Goal: Task Accomplishment & Management: Use online tool/utility

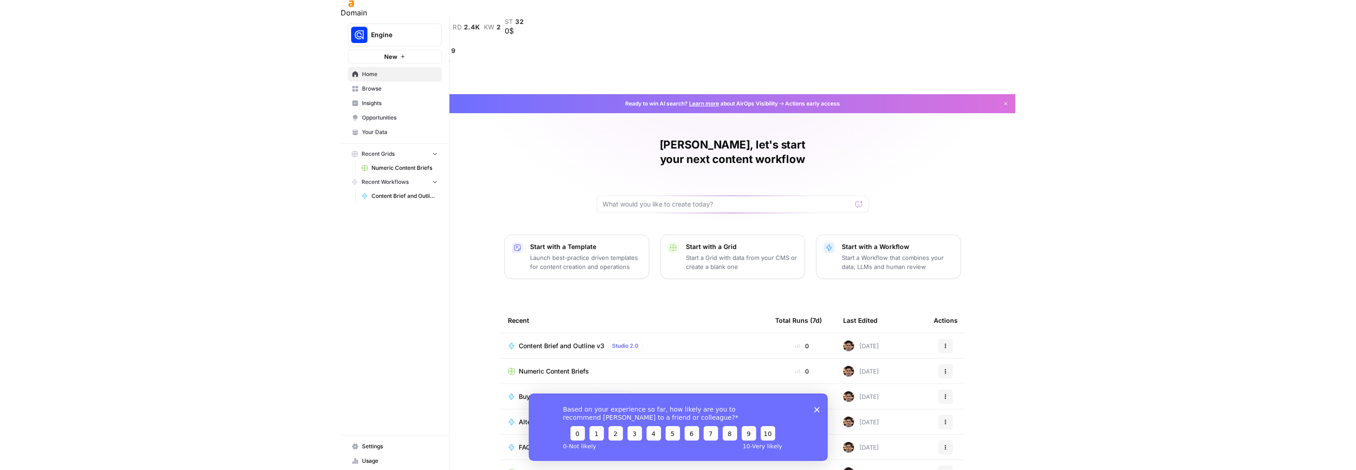
scroll to position [16, 0]
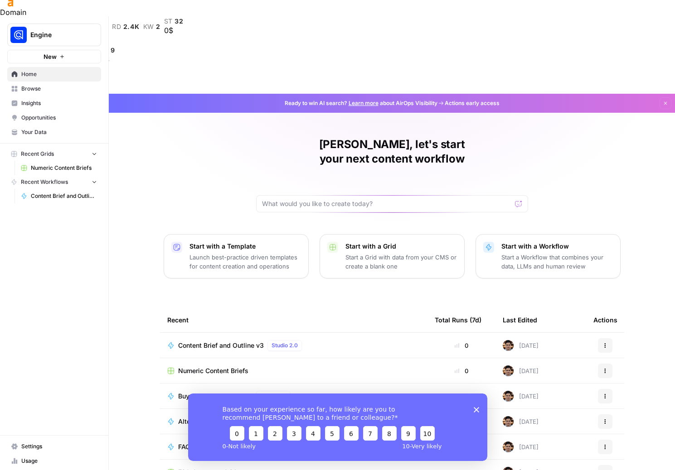
click at [227, 341] on span "Content Brief and Outline v3" at bounding box center [221, 345] width 86 height 9
click at [211, 367] on span "Numeric Content Briefs" at bounding box center [213, 371] width 70 height 9
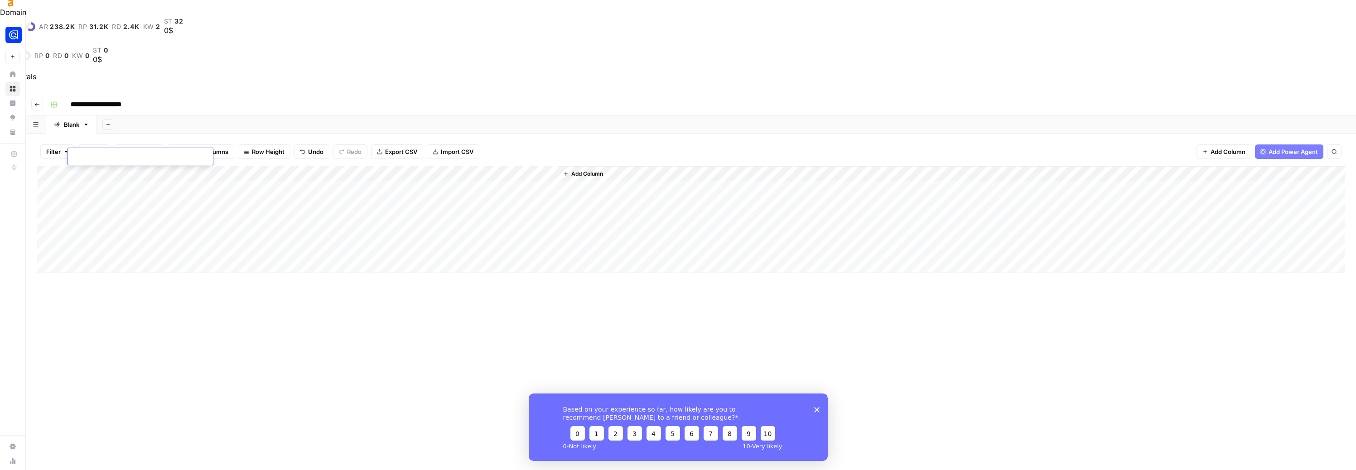
click at [116, 155] on body "**********" at bounding box center [678, 235] width 1356 height 470
click at [159, 226] on div "Add Column" at bounding box center [691, 350] width 1309 height 368
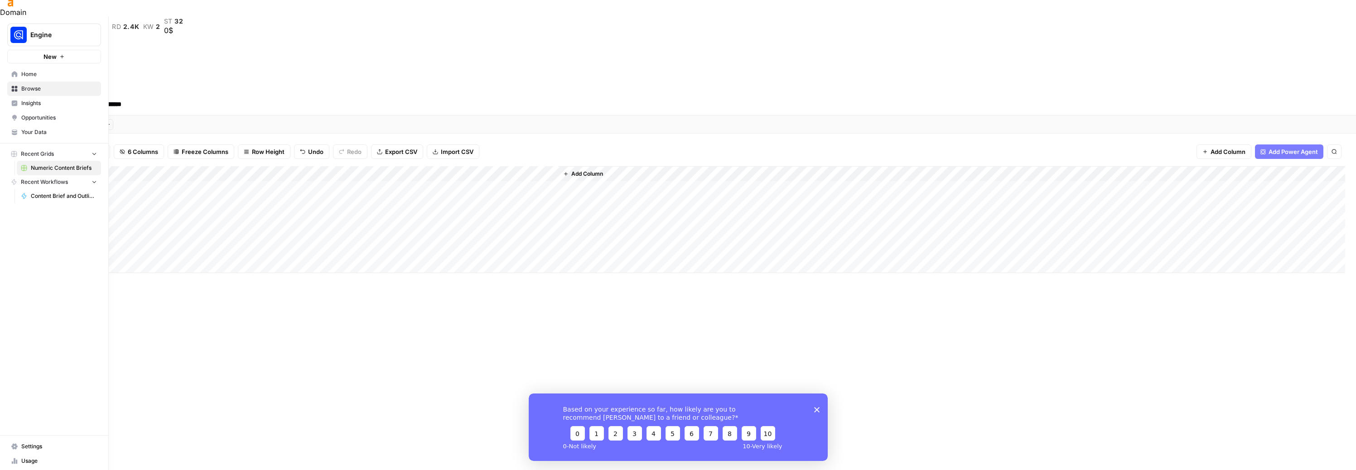
click at [15, 90] on icon at bounding box center [15, 89] width 6 height 6
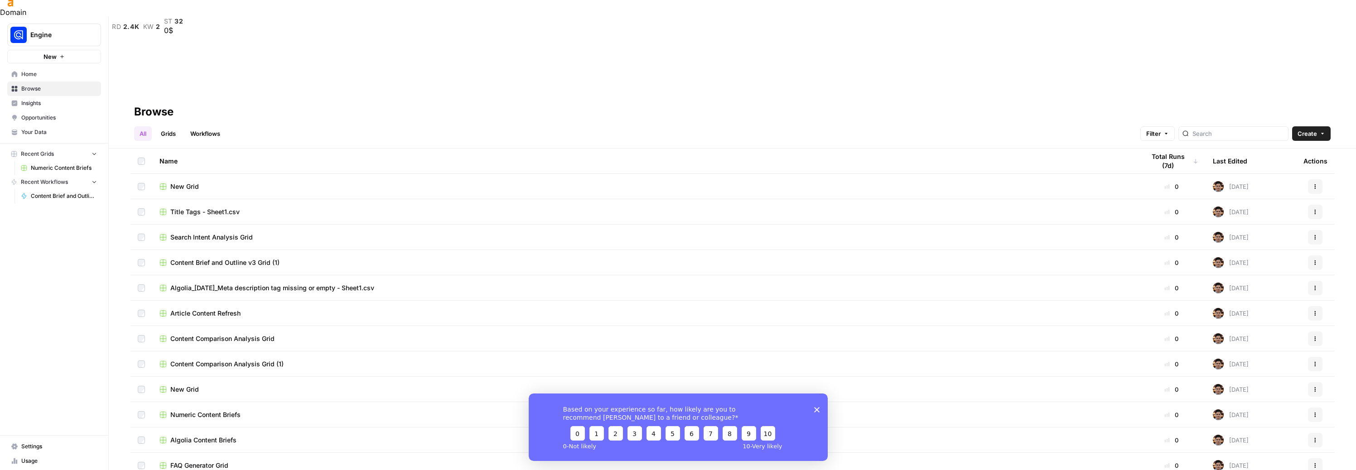
click at [36, 78] on span "Home" at bounding box center [59, 74] width 76 height 8
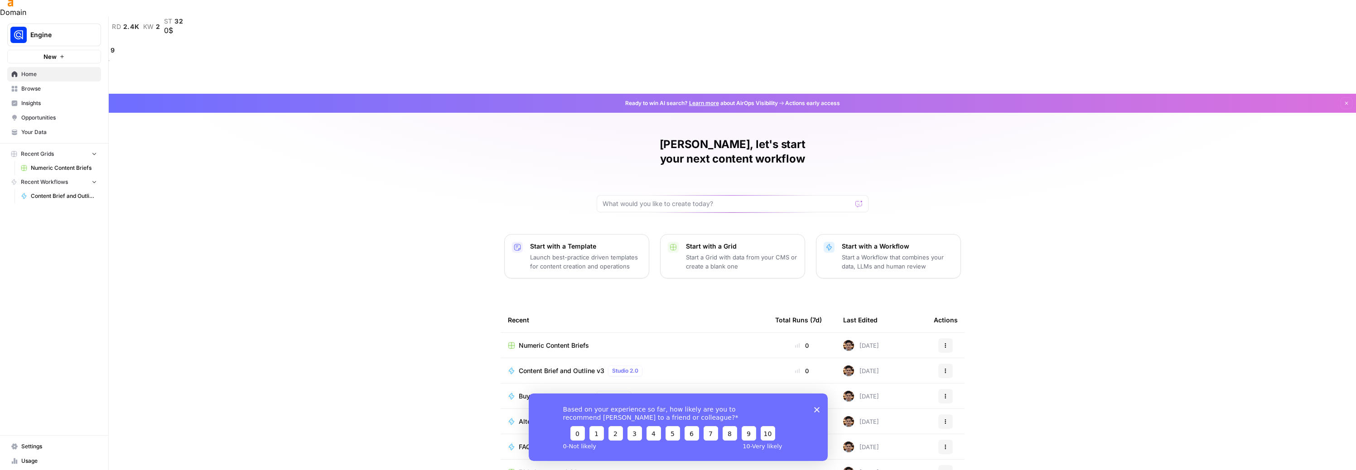
click at [32, 134] on span "Your Data" at bounding box center [59, 132] width 76 height 8
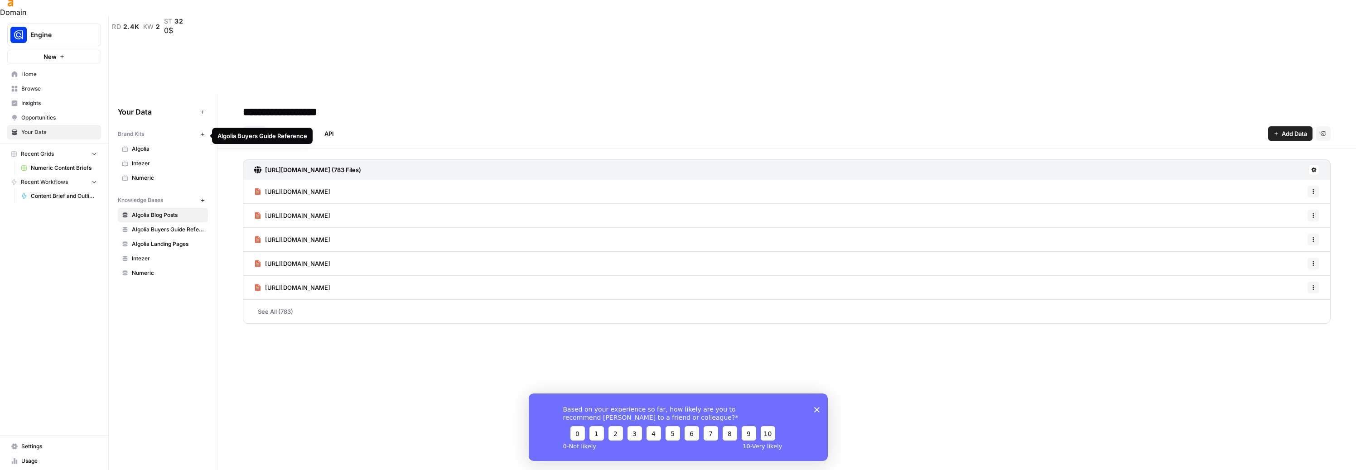
click at [144, 226] on span "Algolia Buyers Guide Reference" at bounding box center [168, 230] width 72 height 8
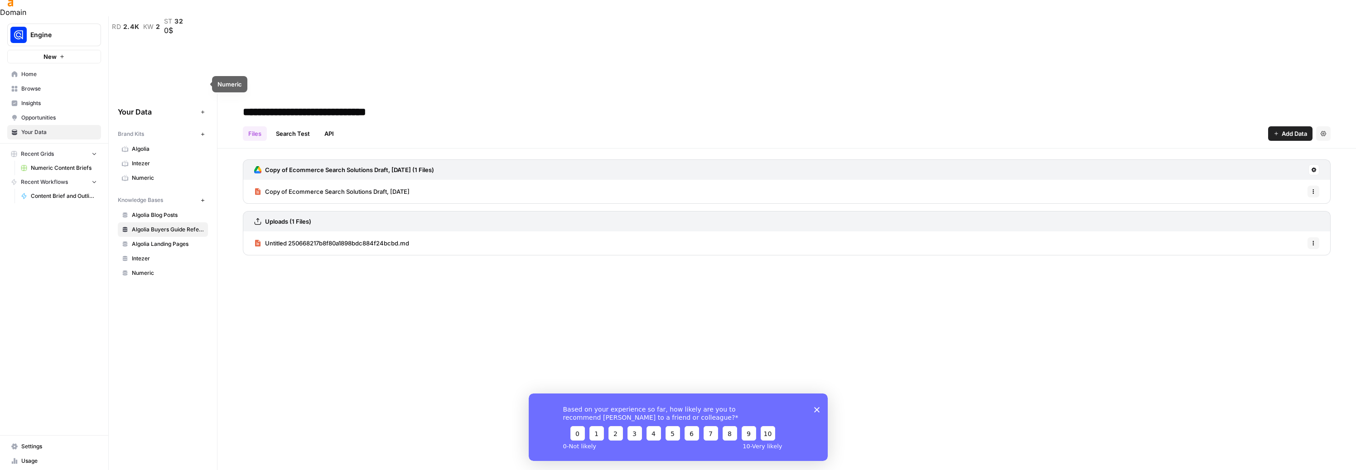
click at [158, 145] on span "Algolia" at bounding box center [168, 149] width 72 height 8
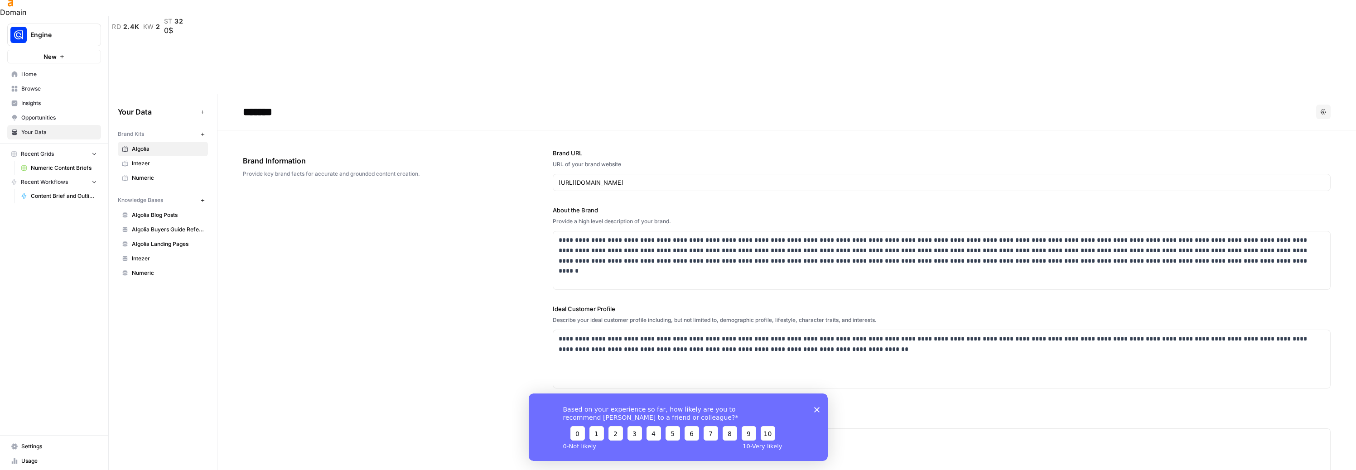
click at [674, 410] on polygon "Close survey" at bounding box center [816, 409] width 5 height 5
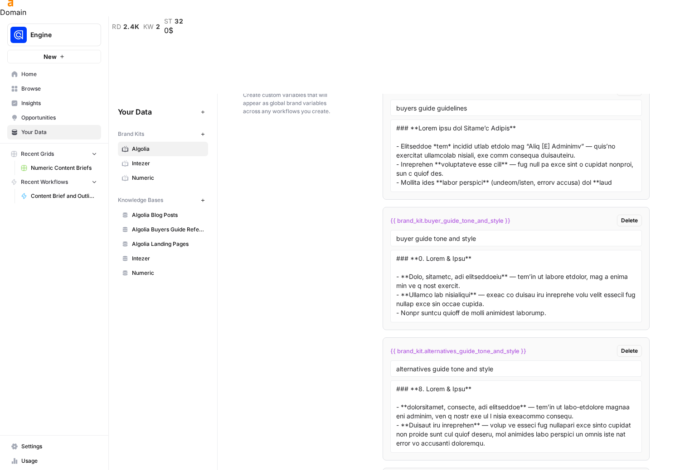
scroll to position [1624, 0]
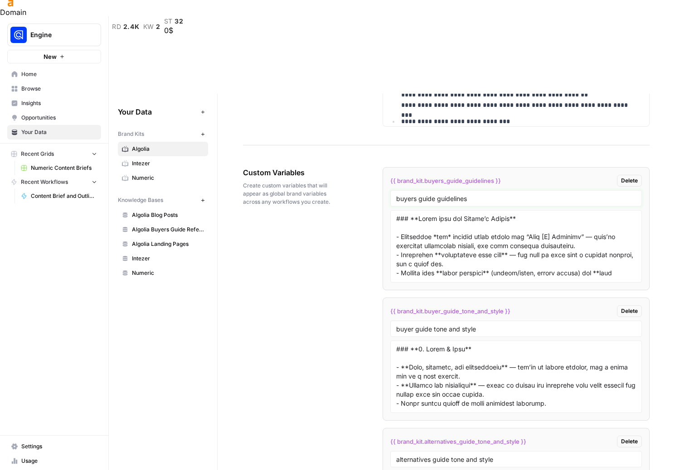
click at [445, 194] on input "buyers guide guidelines" at bounding box center [516, 198] width 240 height 8
drag, startPoint x: 394, startPoint y: 126, endPoint x: 479, endPoint y: 157, distance: 90.6
click at [479, 210] on div at bounding box center [515, 246] width 251 height 72
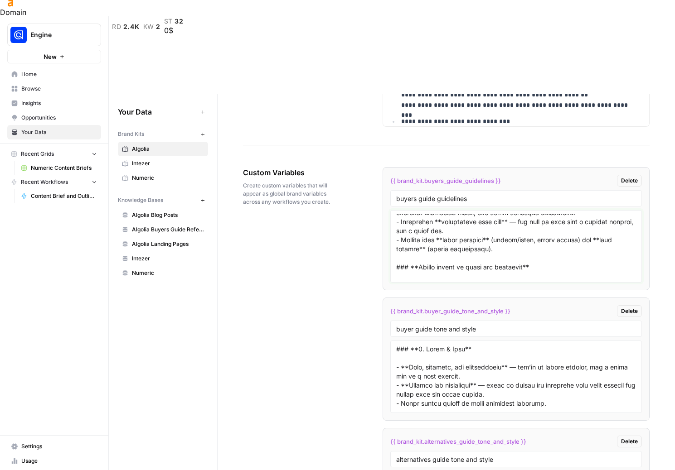
scroll to position [0, 0]
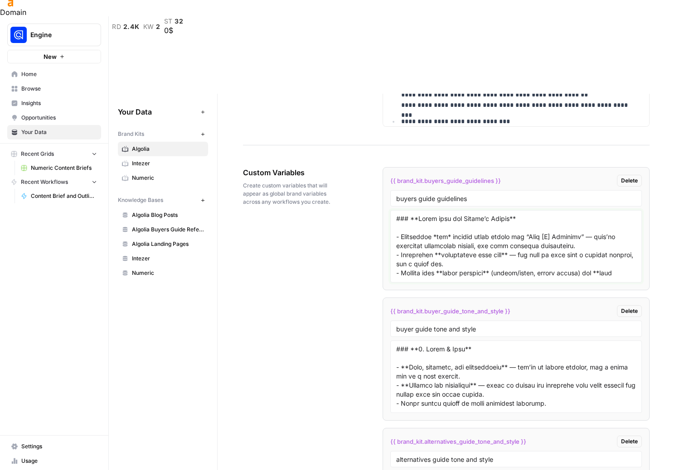
drag, startPoint x: 463, startPoint y: 179, endPoint x: 341, endPoint y: 86, distance: 153.2
drag, startPoint x: 393, startPoint y: 257, endPoint x: 448, endPoint y: 263, distance: 55.1
click at [448, 341] on div at bounding box center [515, 377] width 251 height 72
click at [453, 325] on input "buyer guide tone and style" at bounding box center [516, 329] width 240 height 8
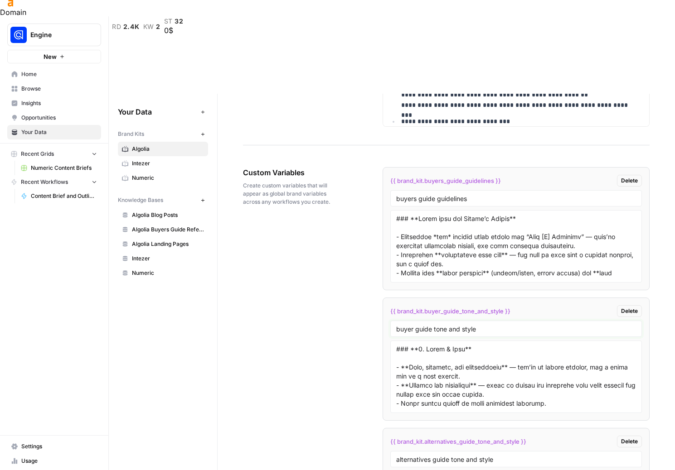
click at [453, 325] on input "buyer guide tone and style" at bounding box center [516, 329] width 240 height 8
drag, startPoint x: 394, startPoint y: 256, endPoint x: 474, endPoint y: 284, distance: 84.0
click at [474, 341] on div at bounding box center [515, 377] width 251 height 72
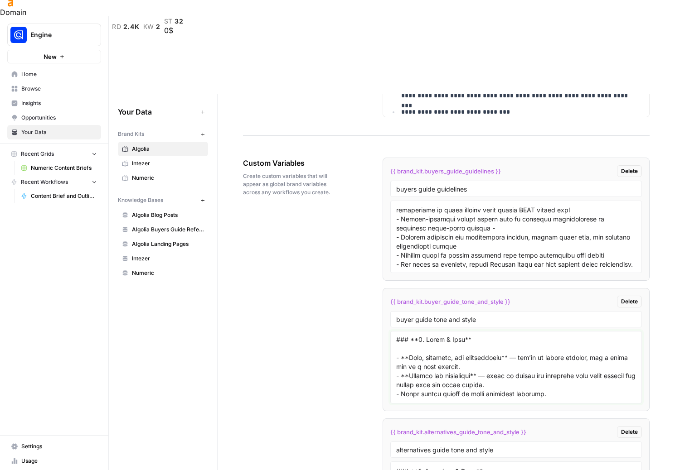
drag, startPoint x: 448, startPoint y: 254, endPoint x: 325, endPoint y: 203, distance: 133.0
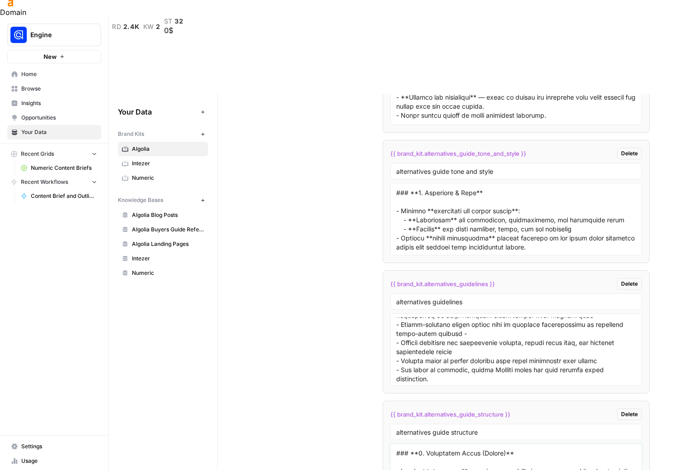
scroll to position [356, 0]
drag, startPoint x: 394, startPoint y: 359, endPoint x: 467, endPoint y: 384, distance: 76.7
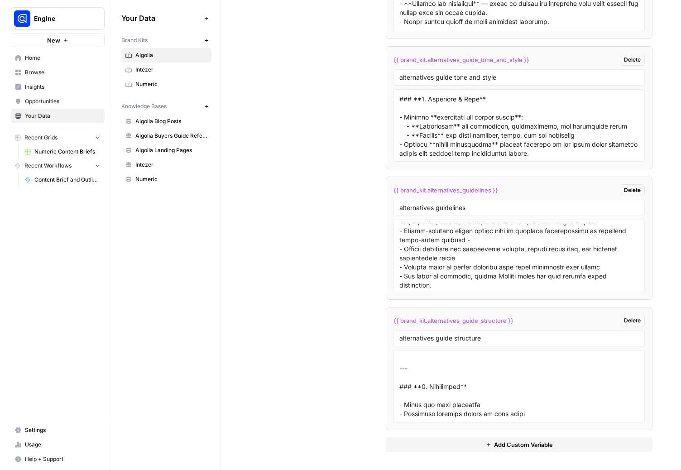
scroll to position [1912, 0]
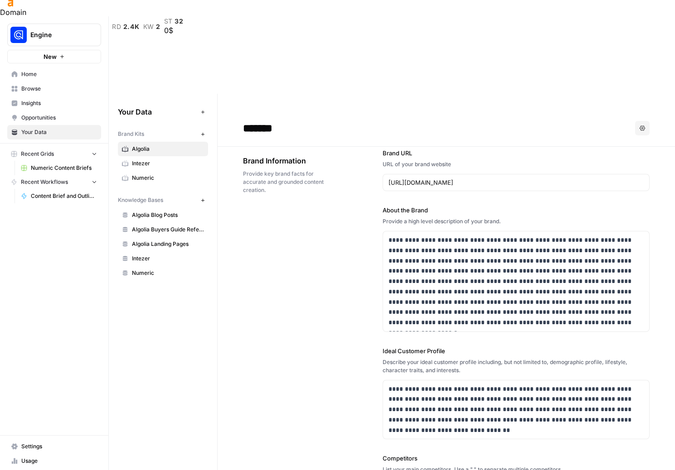
click at [151, 171] on link "Numeric" at bounding box center [163, 178] width 90 height 14
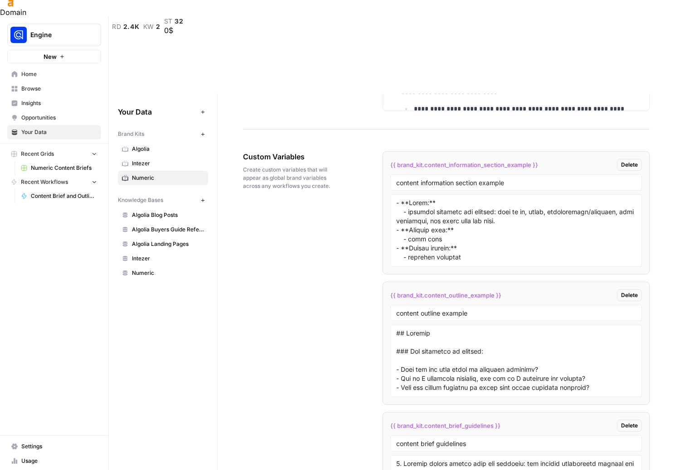
scroll to position [1537, 0]
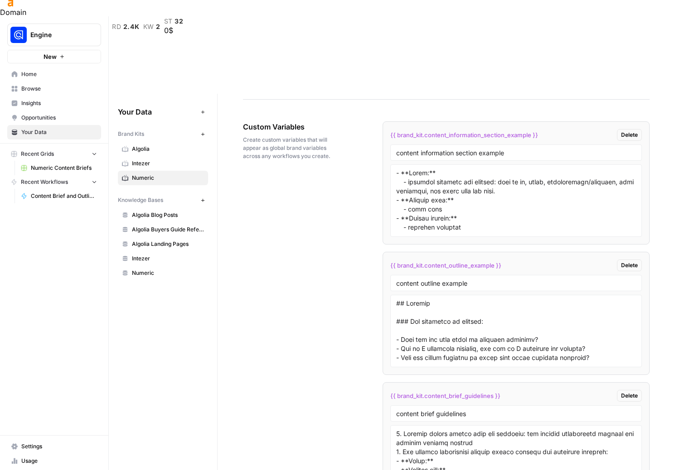
scroll to position [1667, 0]
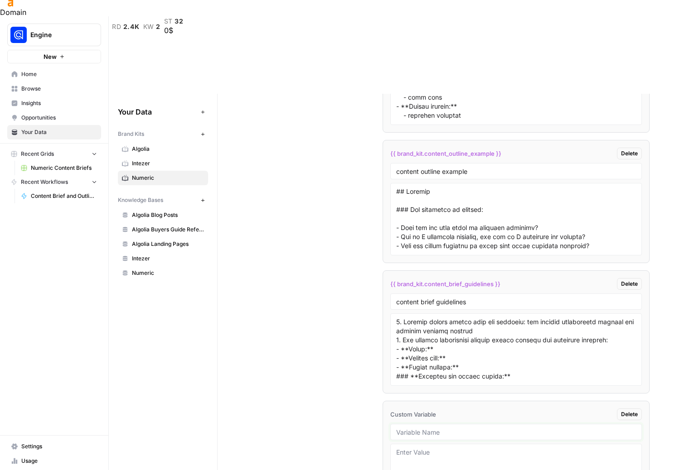
click at [409, 428] on input "text" at bounding box center [516, 432] width 240 height 8
paste input "buyers guide guidelines"
type input "buyers guide guidelines"
paste textarea "### **Start with the Reader’s Intent** - Understand *why* someone would search …"
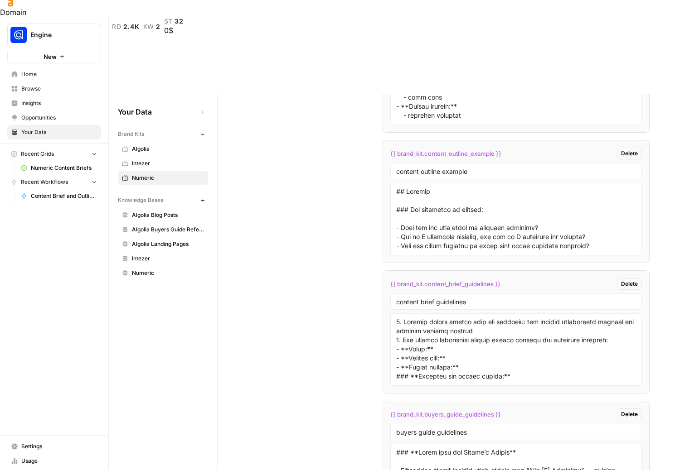
scroll to position [732, 0]
drag, startPoint x: 508, startPoint y: 406, endPoint x: 487, endPoint y: 407, distance: 21.3
drag, startPoint x: 614, startPoint y: 402, endPoint x: 392, endPoint y: 401, distance: 222.0
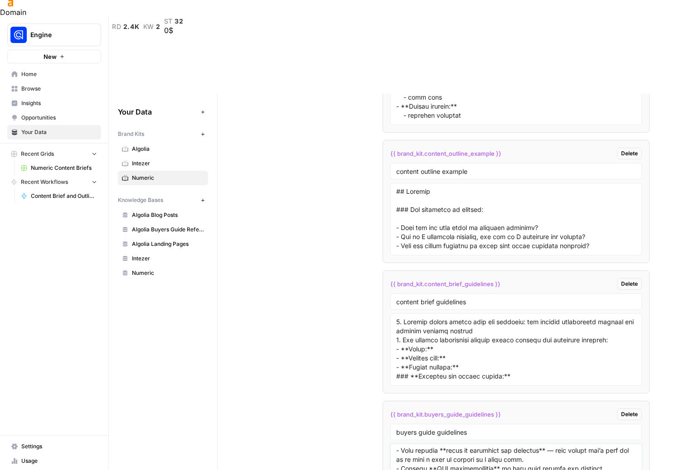
drag, startPoint x: 473, startPoint y: 369, endPoint x: 472, endPoint y: 384, distance: 15.0
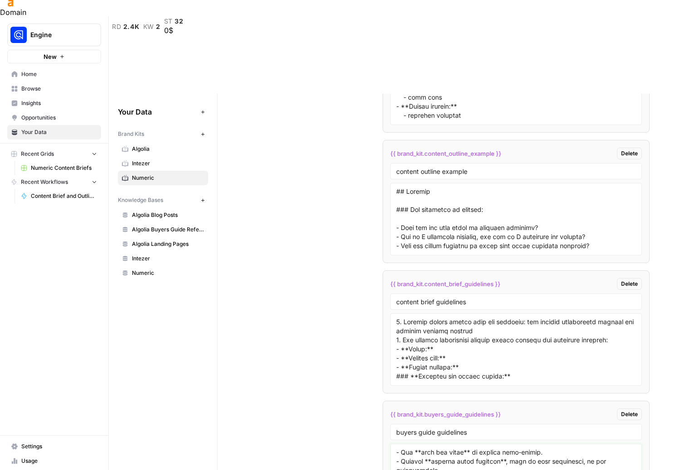
drag, startPoint x: 453, startPoint y: 413, endPoint x: 487, endPoint y: 403, distance: 35.4
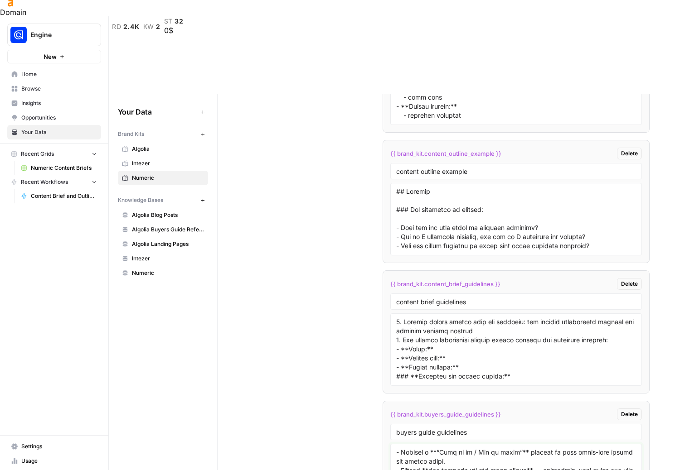
drag, startPoint x: 573, startPoint y: 405, endPoint x: 485, endPoint y: 406, distance: 87.5
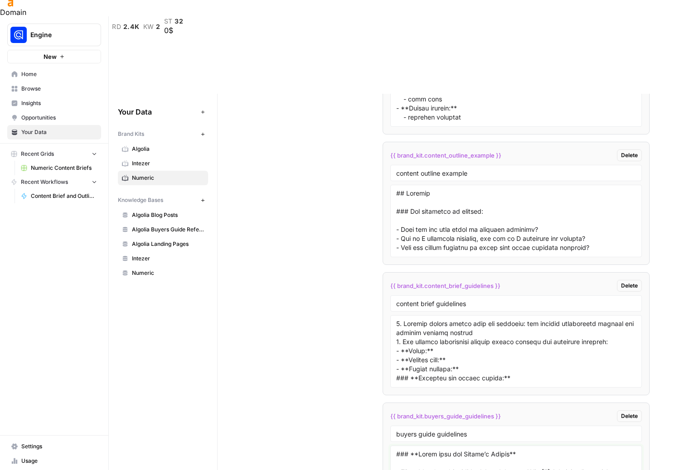
type textarea "### **Start with the Reader’s Intent** - Understand *why* someone would search …"
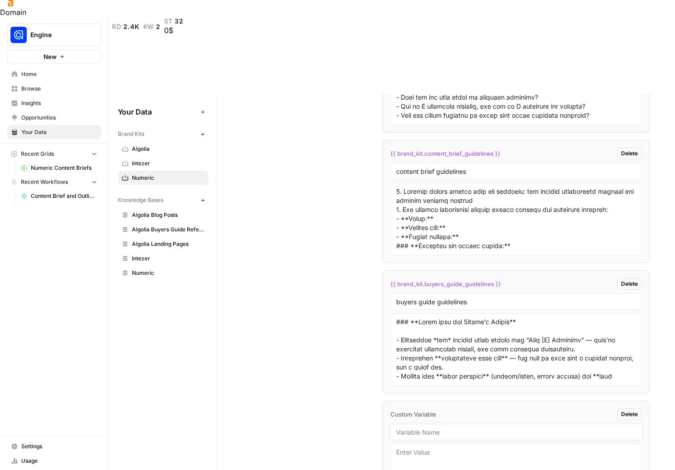
click at [410, 428] on input "text" at bounding box center [516, 432] width 240 height 8
paste input "buyer guide tone and style"
click at [411, 428] on input "buyer guide tone and style" at bounding box center [516, 432] width 240 height 8
type input "buyers guide tone and style"
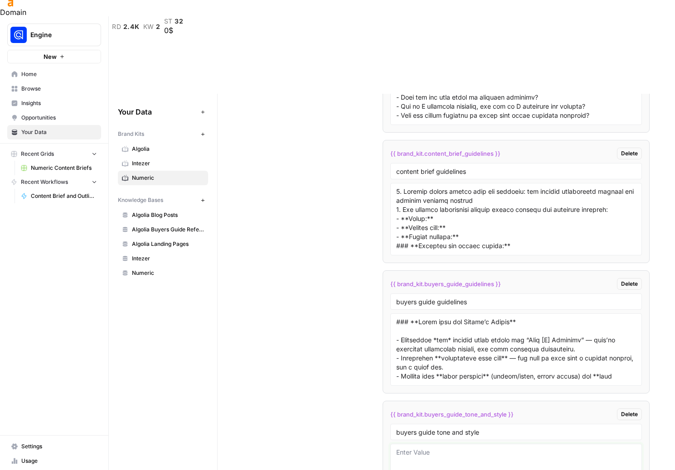
paste textarea "### **1. Voice & Tone** - **Warm, friendly, and approachable** — you’re an expe…"
type textarea "### **1. Voice & Tone** - **Warm, friendly, and approachable** — you’re an expe…"
click at [274, 247] on div "Custom Variables Create custom variables that will appear as global brand varia…" at bounding box center [446, 212] width 406 height 703
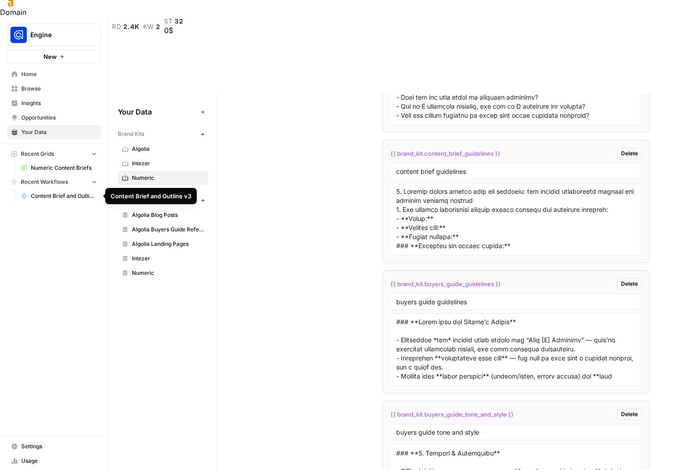
click at [53, 184] on span "Recent Workflows" at bounding box center [44, 182] width 47 height 8
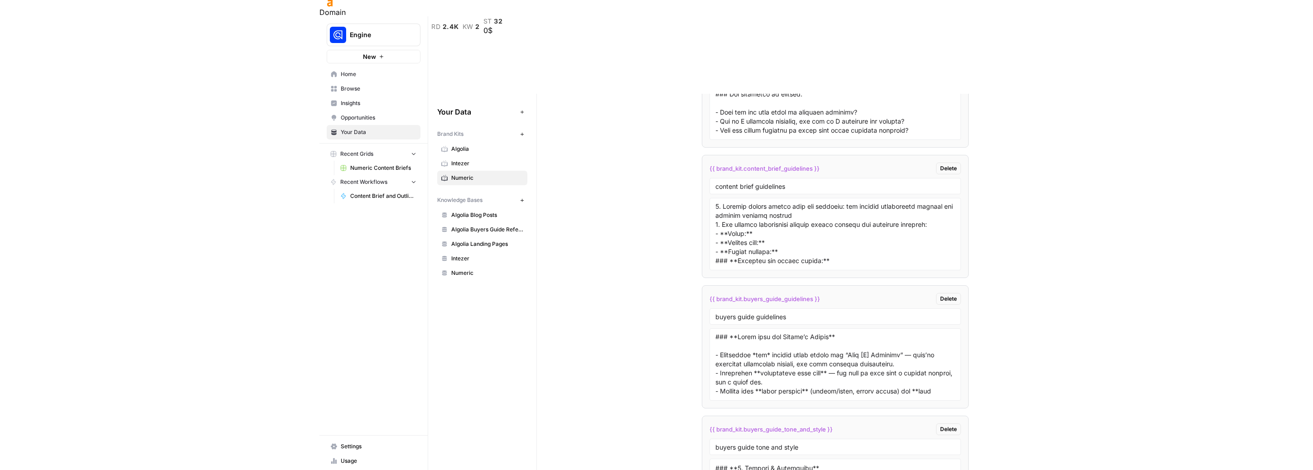
scroll to position [1783, 0]
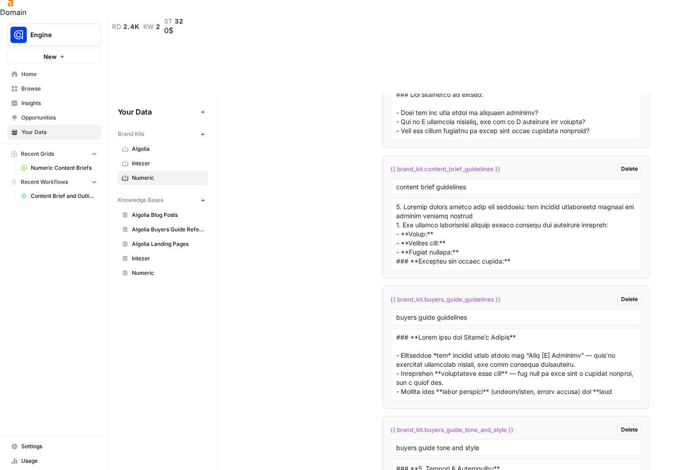
click at [40, 76] on span "Home" at bounding box center [59, 74] width 76 height 8
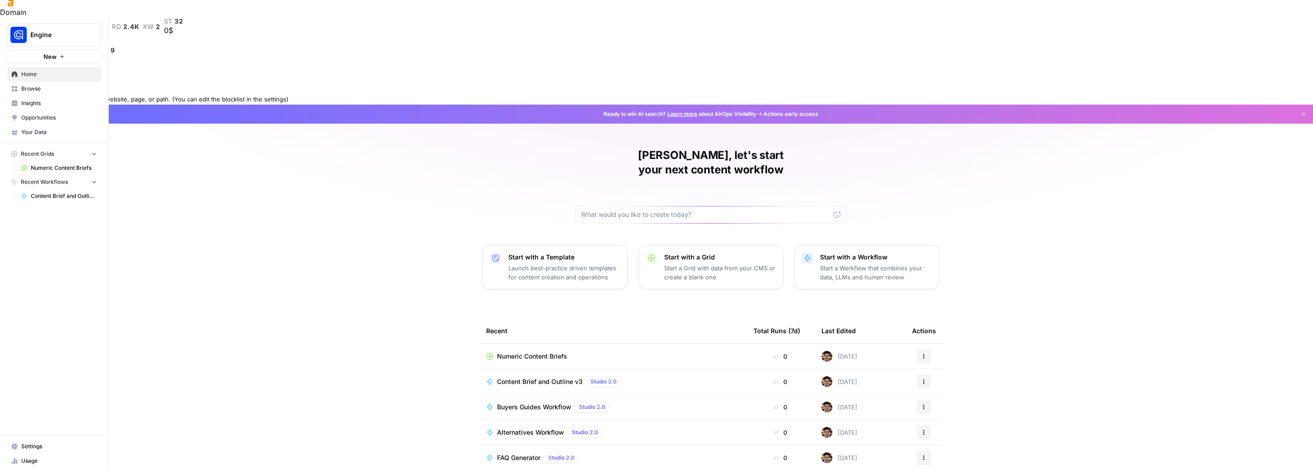
click at [6, 87] on icon at bounding box center [3, 90] width 6 height 6
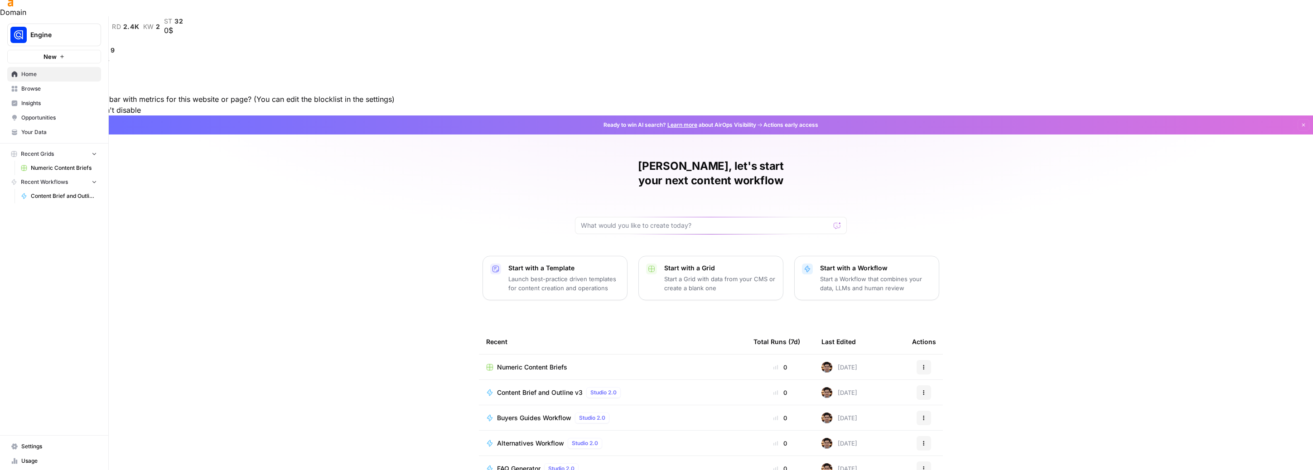
click at [96, 105] on button "For the domain" at bounding box center [69, 110] width 51 height 11
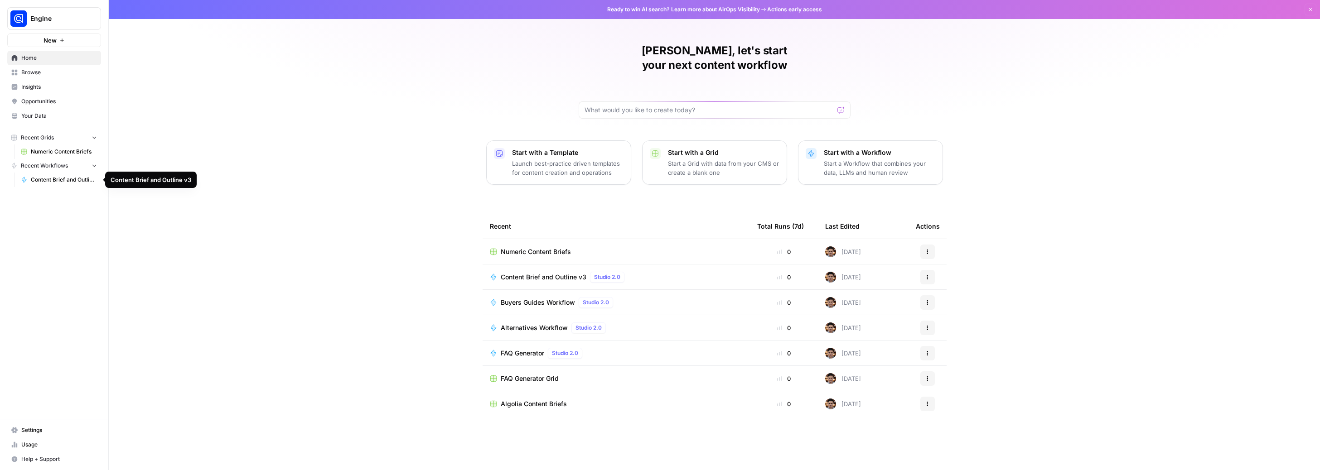
click at [45, 180] on span "Content Brief and Outline v3" at bounding box center [64, 180] width 66 height 8
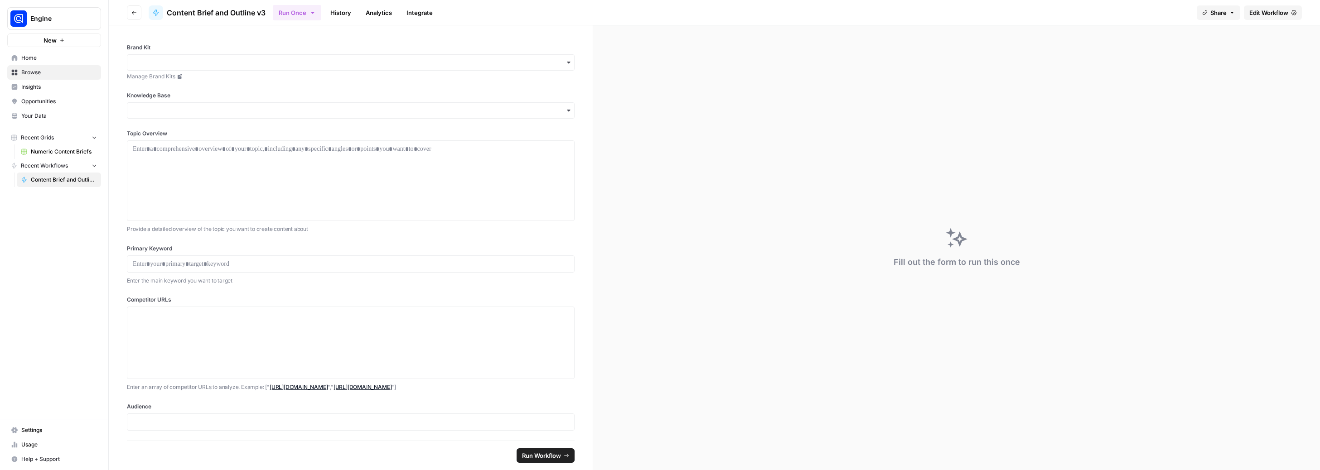
click at [250, 9] on span "Content Brief and Outline v3" at bounding box center [216, 12] width 99 height 11
click at [45, 64] on link "Home" at bounding box center [54, 58] width 94 height 14
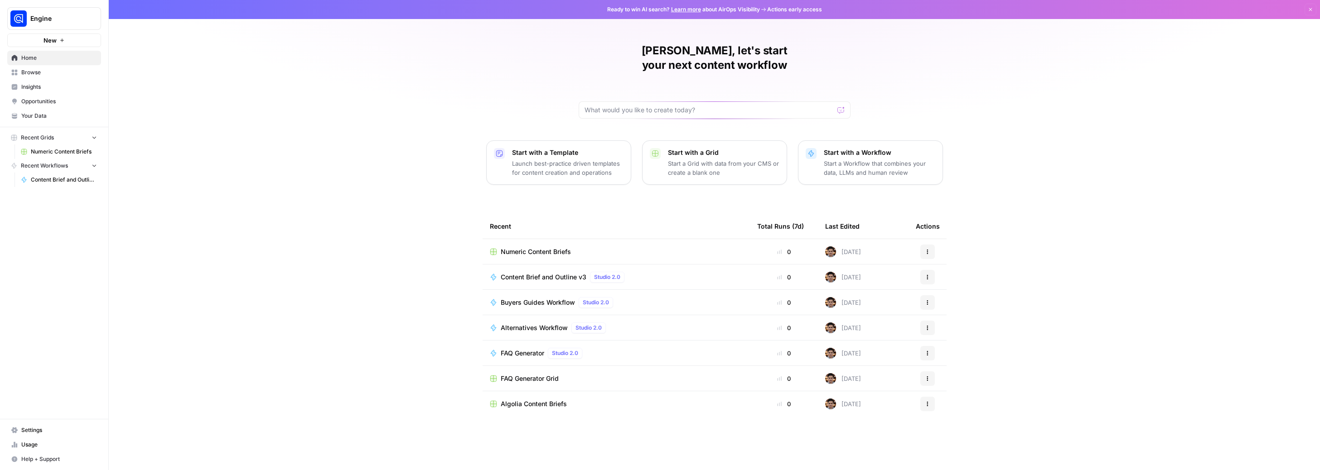
click at [37, 118] on span "Your Data" at bounding box center [59, 116] width 76 height 8
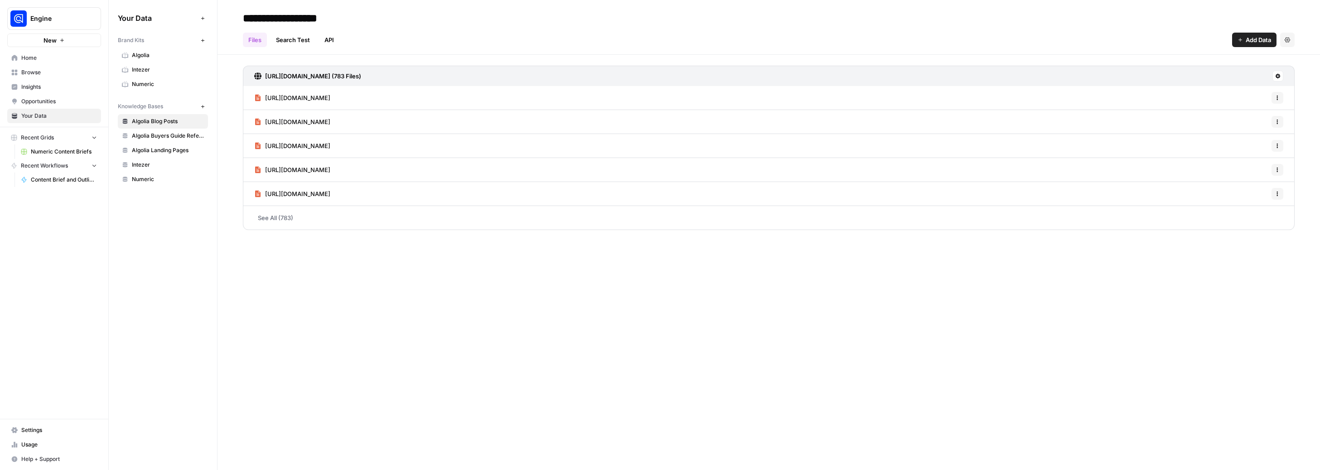
click at [40, 56] on span "Home" at bounding box center [59, 58] width 76 height 8
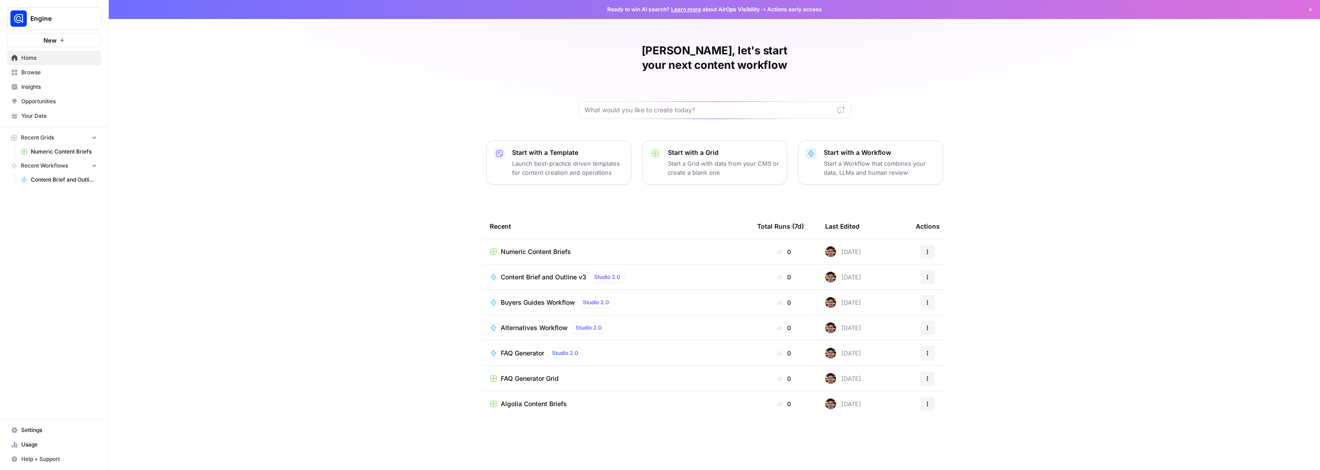
click at [37, 71] on span "Browse" at bounding box center [59, 72] width 76 height 8
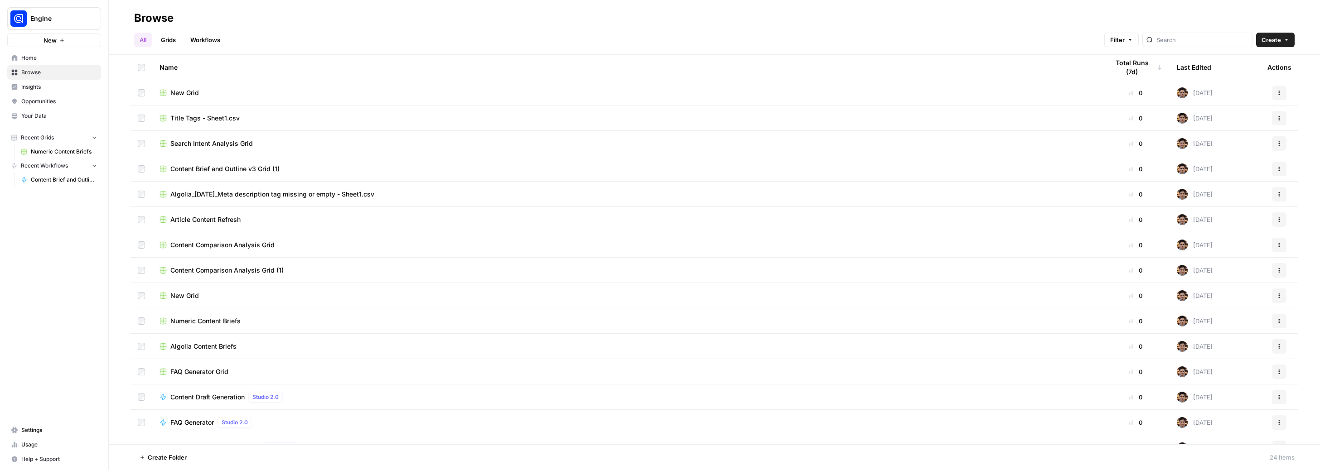
click at [208, 37] on link "Workflows" at bounding box center [205, 40] width 41 height 14
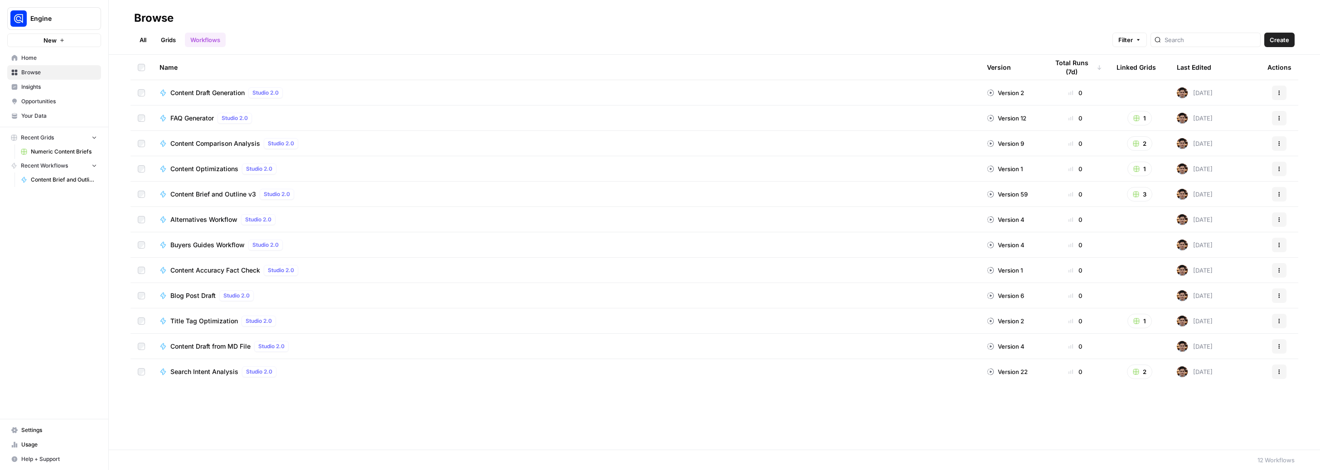
click at [193, 244] on span "Buyers Guides Workflow" at bounding box center [207, 245] width 74 height 9
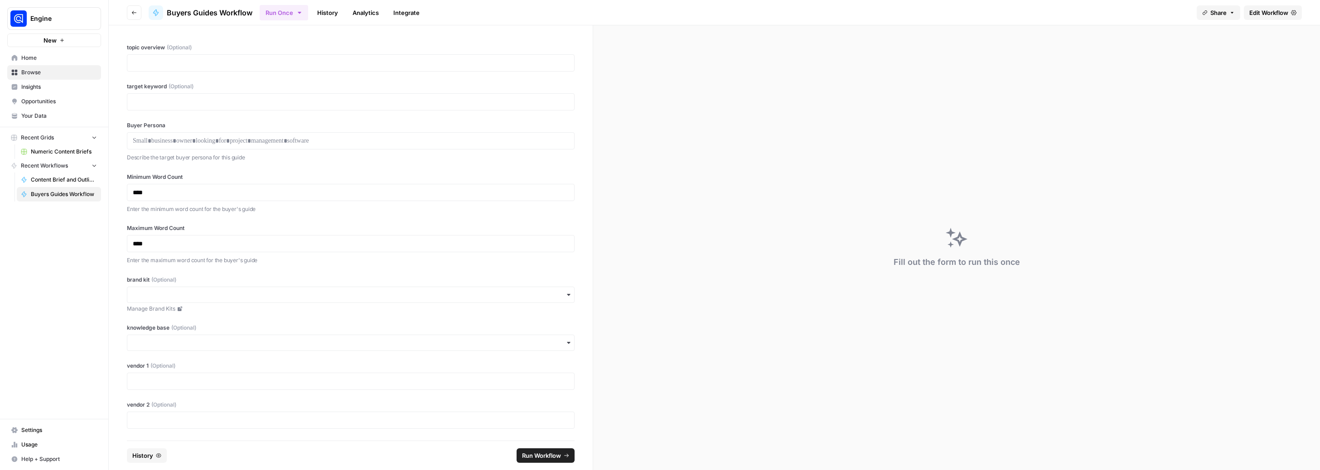
click at [1261, 9] on span "Edit Workflow" at bounding box center [1268, 12] width 39 height 9
click at [206, 66] on p at bounding box center [351, 62] width 436 height 9
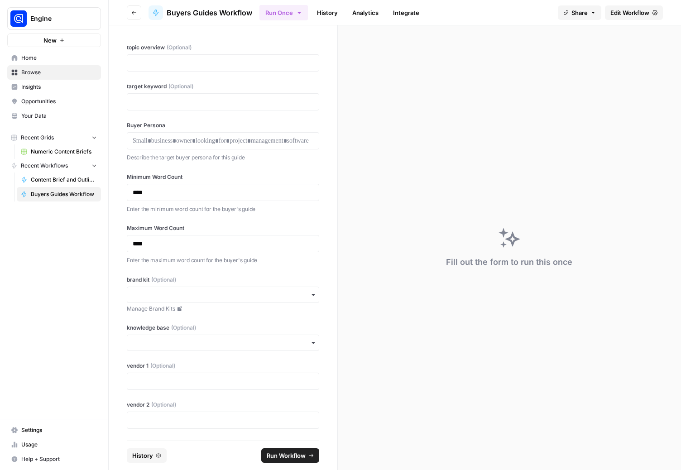
click at [43, 149] on span "Numeric Content Briefs" at bounding box center [64, 152] width 66 height 8
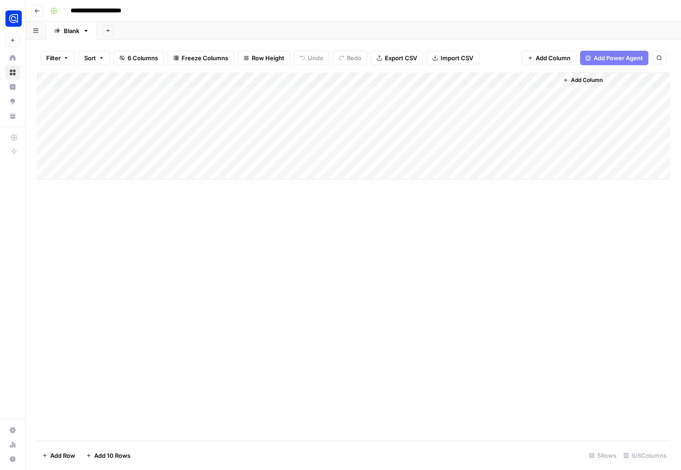
click at [111, 155] on div "Add Column" at bounding box center [354, 125] width 634 height 107
click at [111, 155] on textarea at bounding box center [140, 157] width 145 height 13
type textarea "**********"
click at [157, 155] on div "Add Column" at bounding box center [354, 125] width 634 height 107
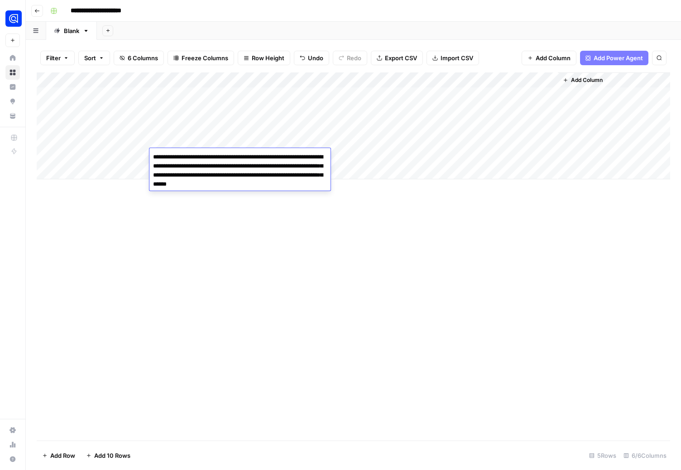
type textarea "**********"
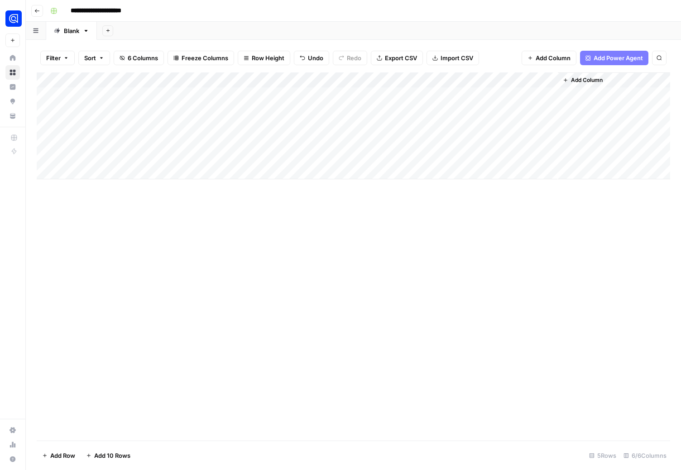
click at [247, 158] on div "Add Column" at bounding box center [354, 125] width 634 height 107
click at [247, 158] on textarea at bounding box center [303, 157] width 145 height 13
paste textarea "**********"
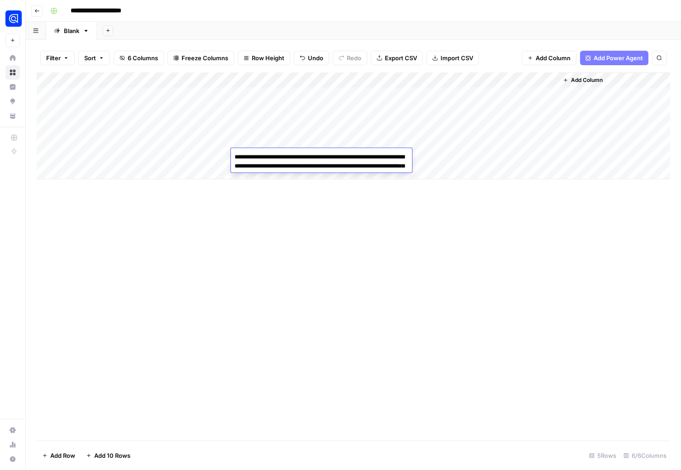
paste textarea "**********"
type textarea "**********"
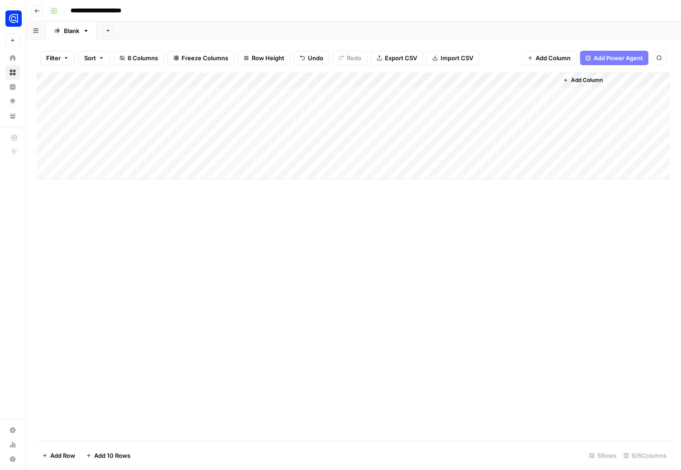
click at [168, 256] on div "Add Column" at bounding box center [354, 256] width 634 height 368
click at [333, 159] on div "Add Column" at bounding box center [354, 125] width 634 height 107
type textarea "**********"
click at [372, 223] on div "Add Column" at bounding box center [354, 256] width 634 height 368
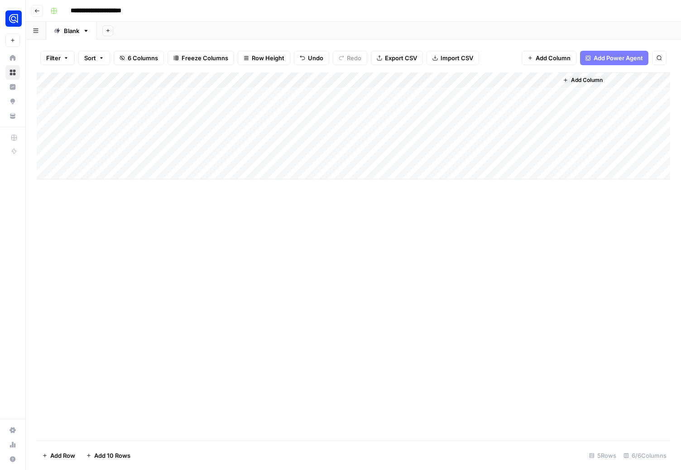
click at [202, 154] on div "Add Column" at bounding box center [354, 125] width 634 height 107
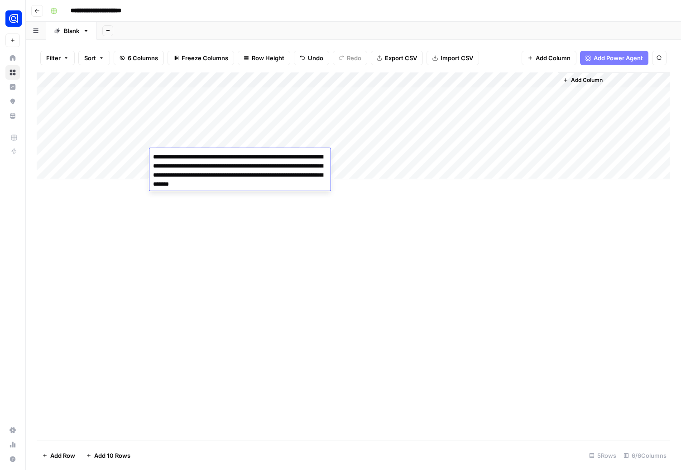
click at [242, 176] on textarea "**********" at bounding box center [240, 171] width 181 height 40
type textarea "**********"
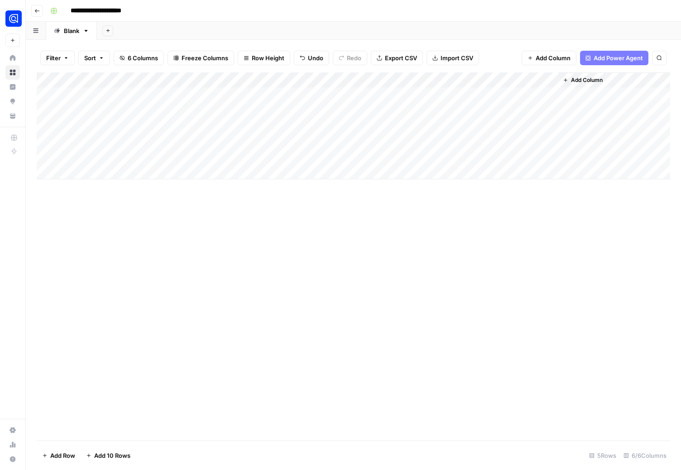
click at [248, 232] on div "Add Column" at bounding box center [354, 256] width 634 height 368
click at [432, 156] on div "Add Column" at bounding box center [354, 125] width 634 height 107
click at [97, 171] on body "**********" at bounding box center [340, 235] width 681 height 470
type textarea "**********"
click at [193, 169] on div "Add Column" at bounding box center [354, 133] width 634 height 122
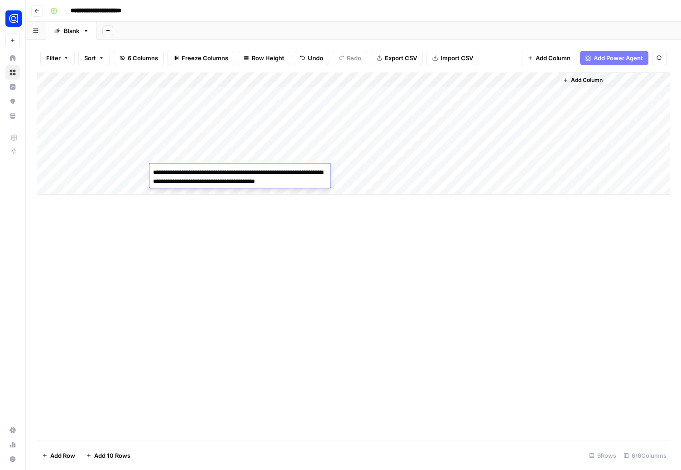
drag, startPoint x: 254, startPoint y: 182, endPoint x: 326, endPoint y: 181, distance: 72.1
click at [326, 181] on textarea "**********" at bounding box center [240, 177] width 181 height 22
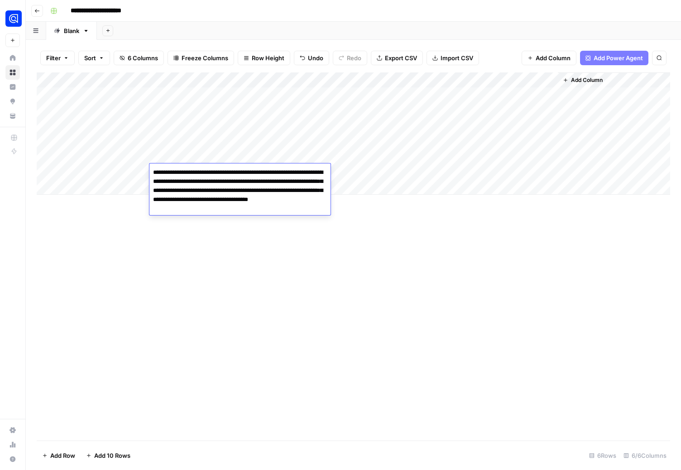
drag, startPoint x: 220, startPoint y: 208, endPoint x: 253, endPoint y: 180, distance: 43.1
click at [253, 180] on textarea "**********" at bounding box center [240, 190] width 181 height 49
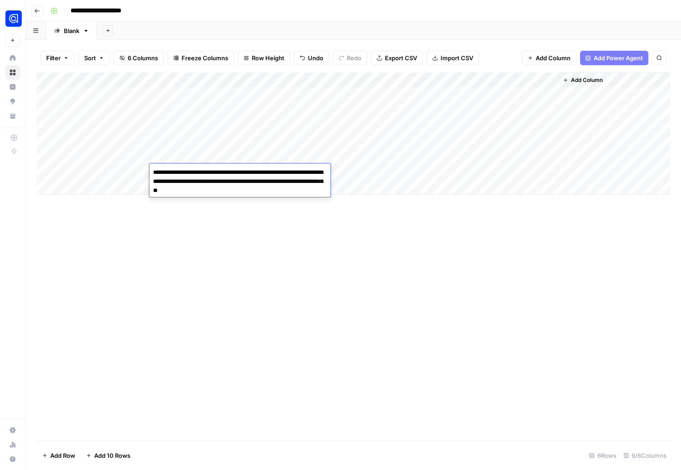
type textarea "**********"
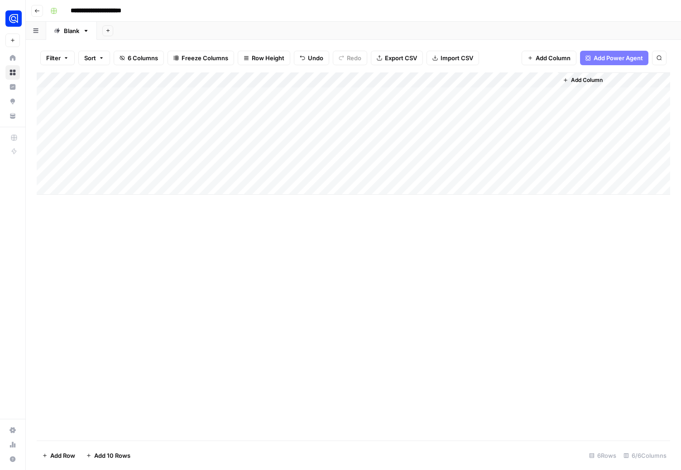
click at [262, 249] on div "Add Column" at bounding box center [354, 256] width 634 height 368
click at [251, 174] on div "Add Column" at bounding box center [354, 133] width 634 height 122
paste textarea "**********"
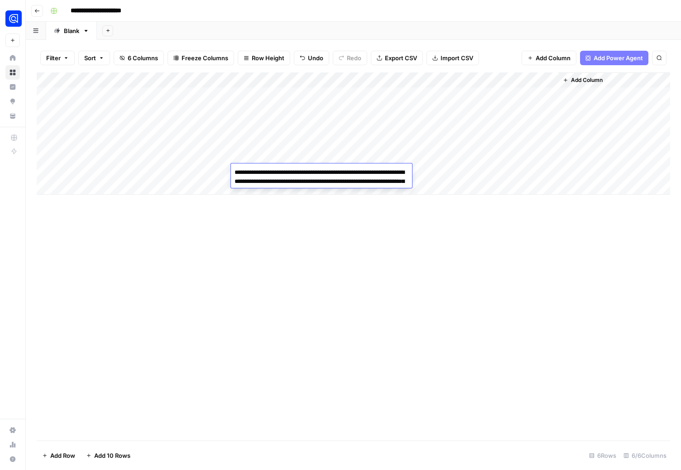
paste textarea "**********"
type textarea "**********"
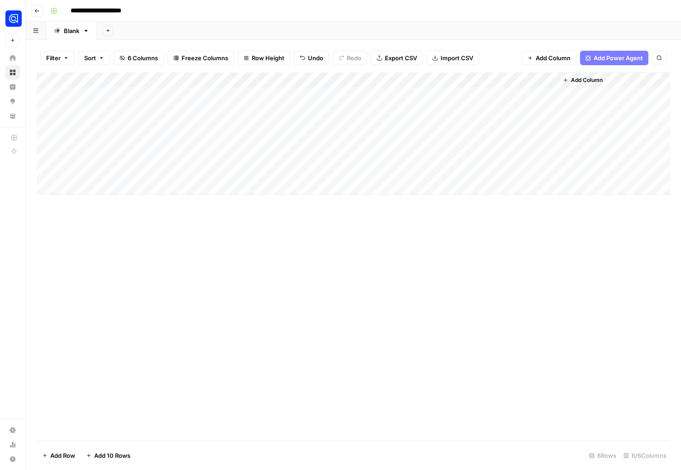
click at [331, 338] on div "Add Column" at bounding box center [354, 256] width 634 height 368
click at [340, 169] on div "Add Column" at bounding box center [354, 133] width 634 height 122
type textarea "**********"
click at [319, 302] on div "Add Column" at bounding box center [354, 256] width 634 height 368
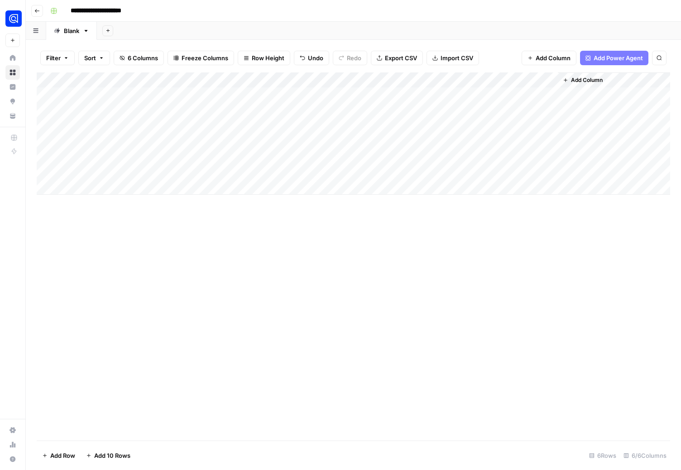
click at [420, 171] on div "Add Column" at bounding box center [354, 133] width 634 height 122
click at [456, 158] on div "Add Column" at bounding box center [354, 133] width 634 height 122
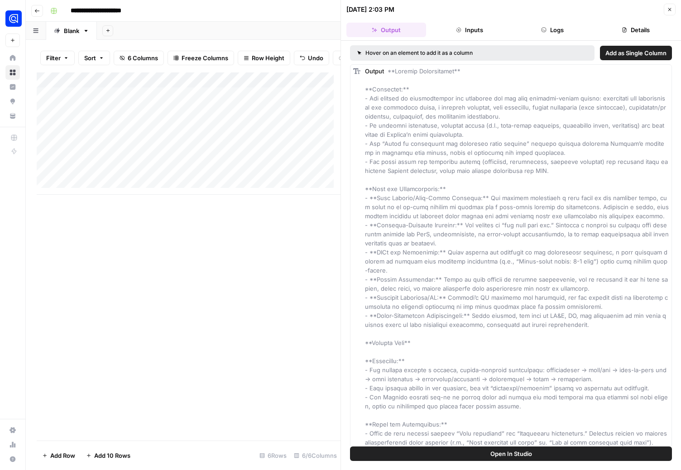
click at [118, 163] on div "Add Column" at bounding box center [189, 133] width 304 height 122
click at [152, 239] on div "Add Column" at bounding box center [189, 256] width 304 height 368
click at [184, 160] on div "Add Column" at bounding box center [189, 133] width 304 height 122
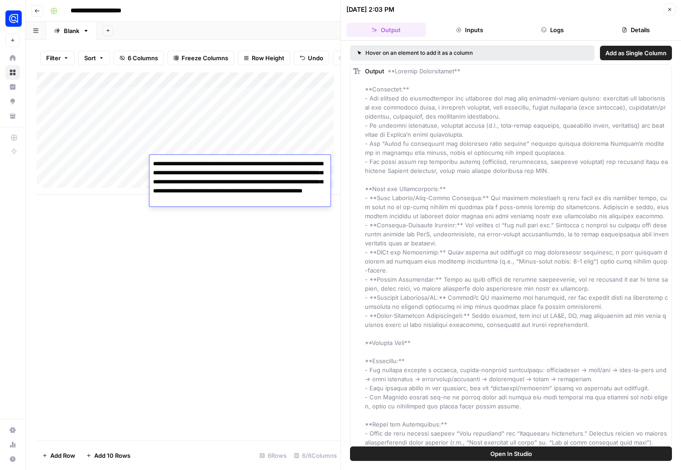
drag, startPoint x: 319, startPoint y: 202, endPoint x: 149, endPoint y: 175, distance: 172.1
click at [150, 175] on textarea "**********" at bounding box center [240, 182] width 181 height 49
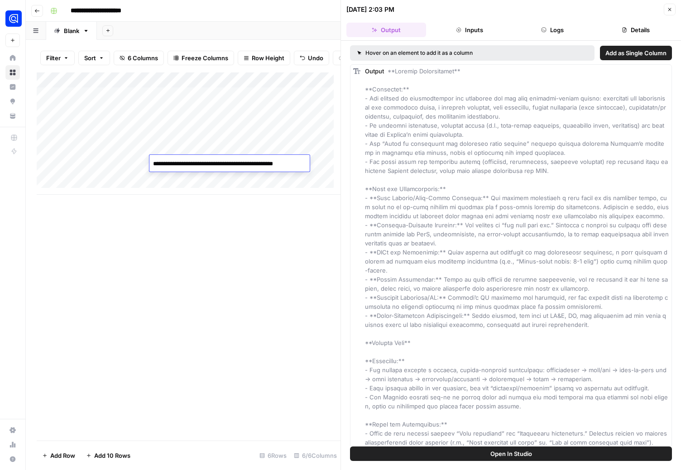
click at [201, 164] on textarea "**********" at bounding box center [229, 164] width 159 height 13
click at [221, 170] on textarea "**********" at bounding box center [240, 169] width 181 height 22
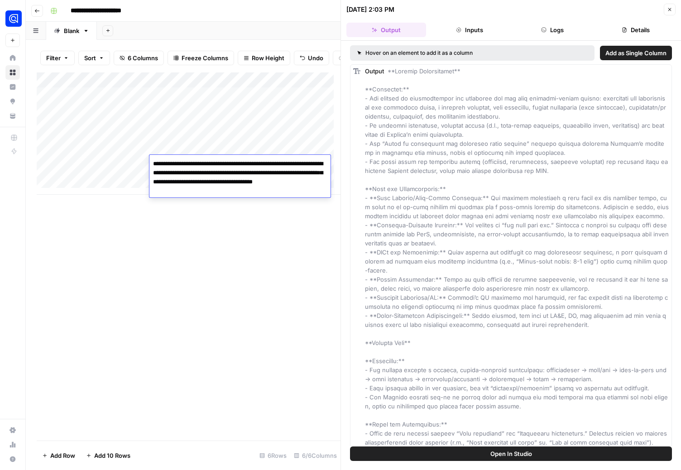
type textarea "**********"
click at [272, 277] on div "Add Column" at bounding box center [189, 256] width 304 height 368
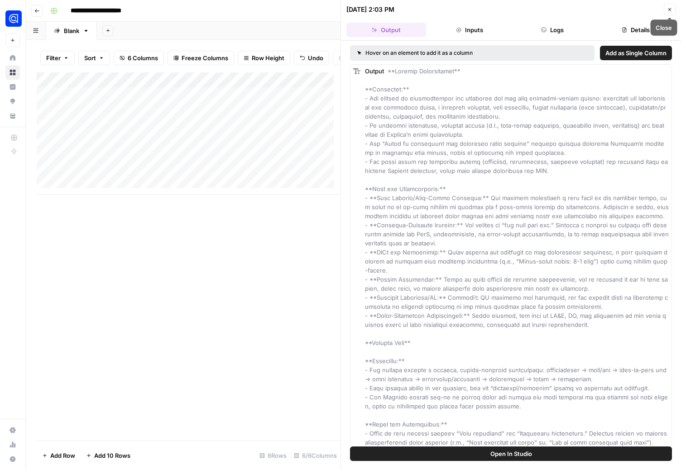
click at [671, 9] on icon "button" at bounding box center [669, 9] width 5 height 5
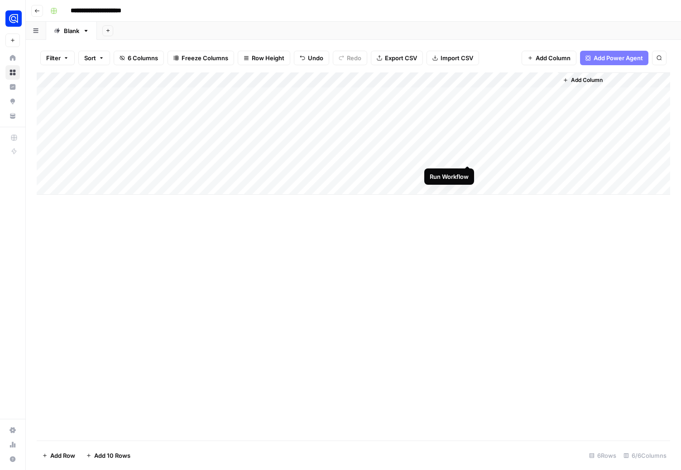
click at [469, 156] on div "Add Column" at bounding box center [354, 133] width 634 height 122
click at [456, 169] on div "Add Column" at bounding box center [354, 133] width 634 height 122
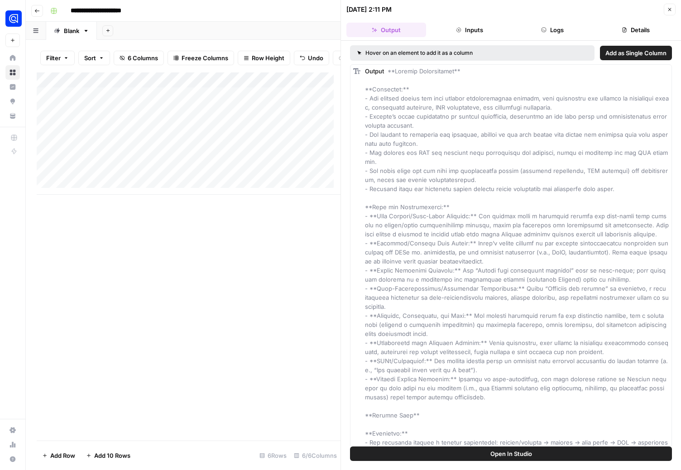
click at [542, 34] on button "Logs" at bounding box center [553, 30] width 80 height 14
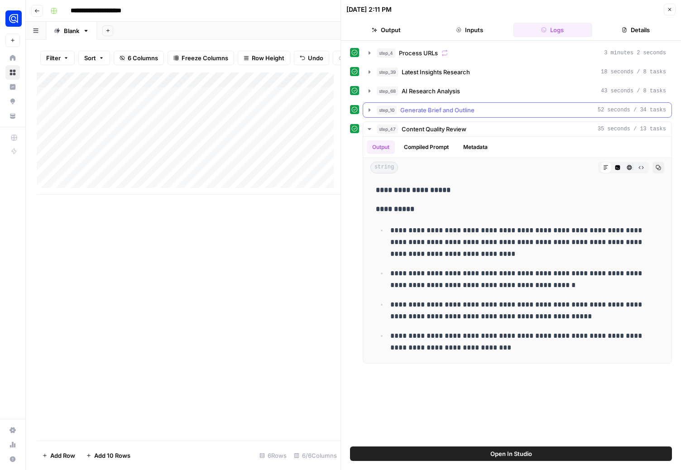
click at [368, 110] on icon "button" at bounding box center [369, 109] width 7 height 7
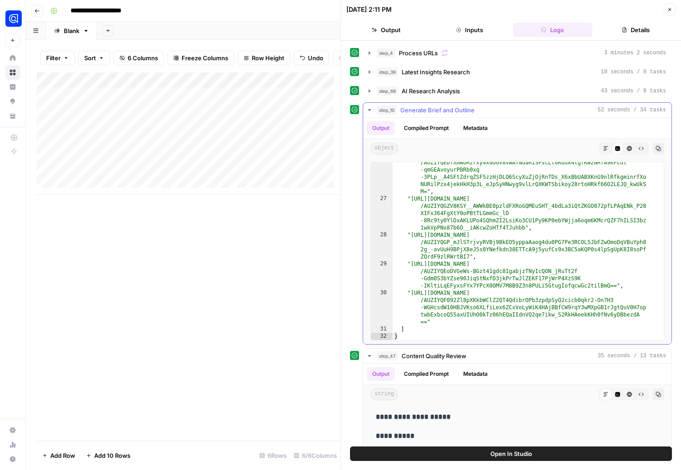
scroll to position [53, 0]
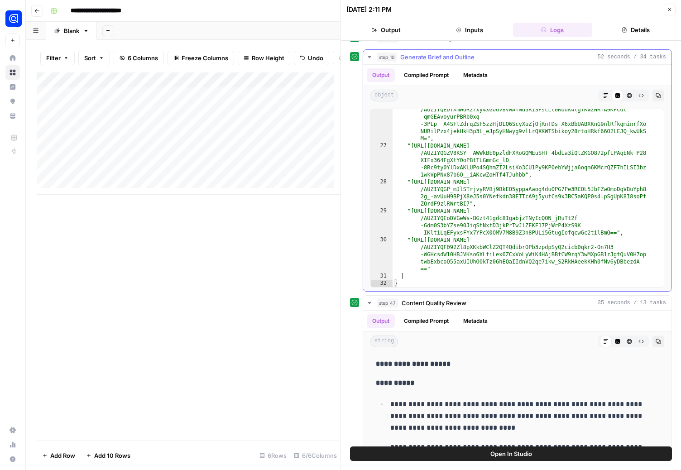
click at [430, 74] on button "Compiled Prompt" at bounding box center [427, 75] width 56 height 14
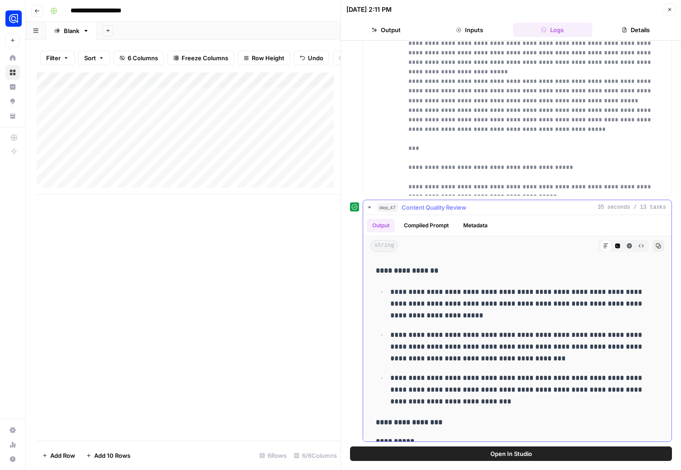
scroll to position [0, 0]
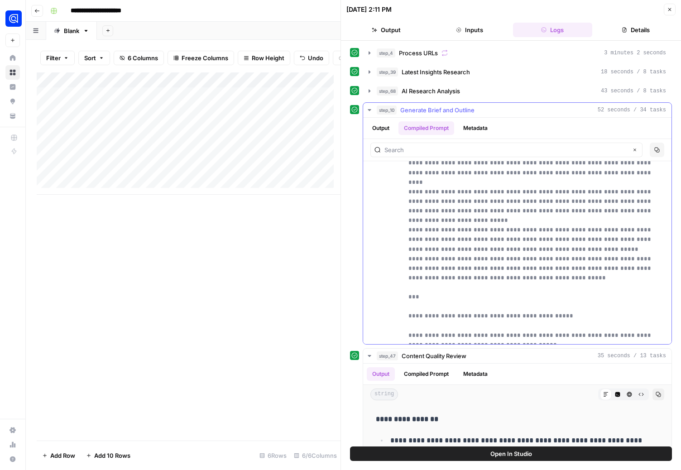
click at [471, 131] on button "Metadata" at bounding box center [475, 128] width 35 height 14
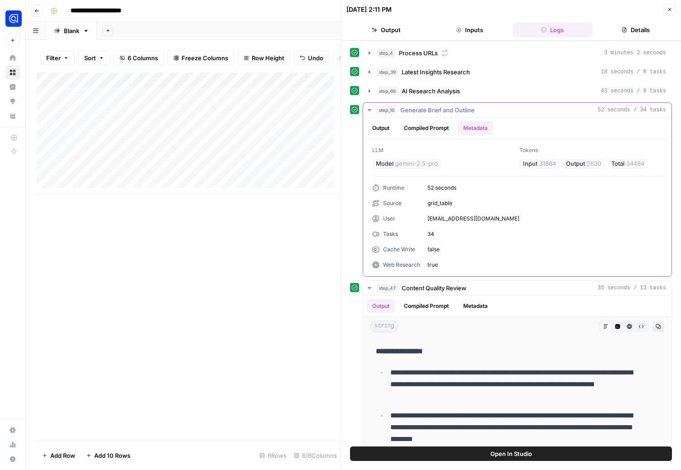
click at [380, 130] on button "Output" at bounding box center [381, 128] width 28 height 14
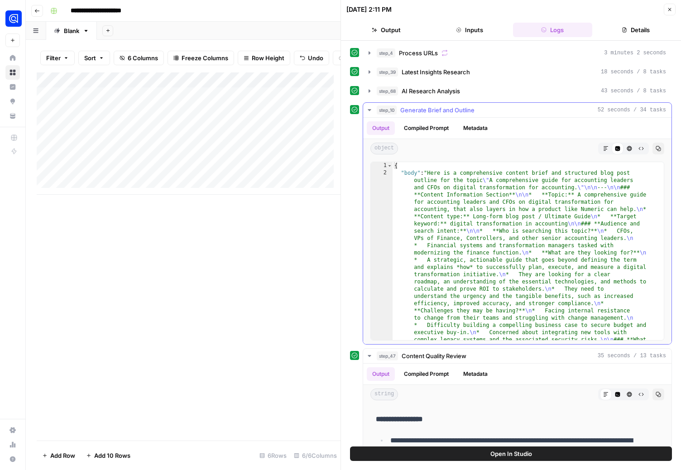
click at [600, 149] on button "Markdown" at bounding box center [606, 149] width 12 height 12
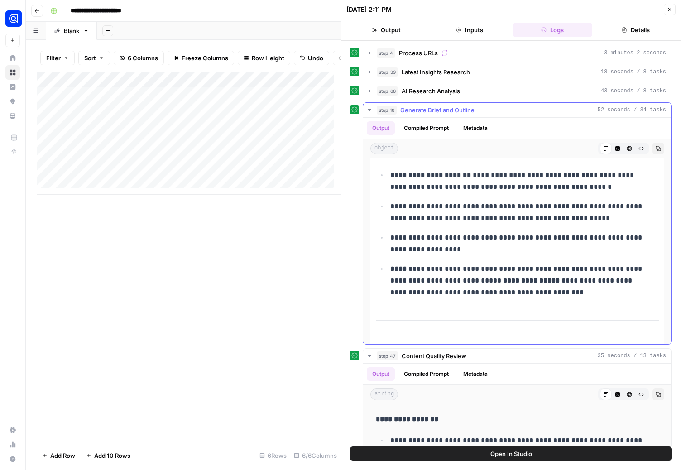
scroll to position [3080, 0]
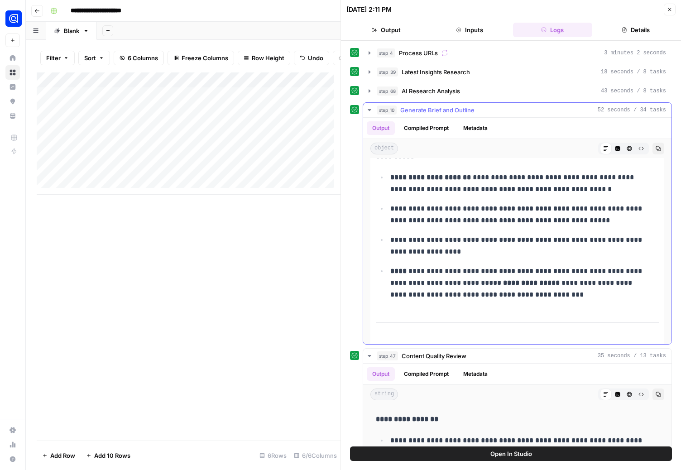
drag, startPoint x: 585, startPoint y: 294, endPoint x: 470, endPoint y: 285, distance: 115.5
click at [470, 285] on p "**********" at bounding box center [518, 283] width 255 height 35
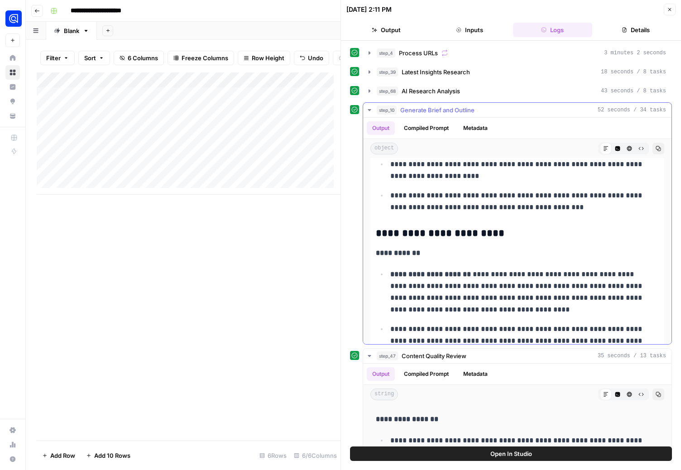
scroll to position [1062, 0]
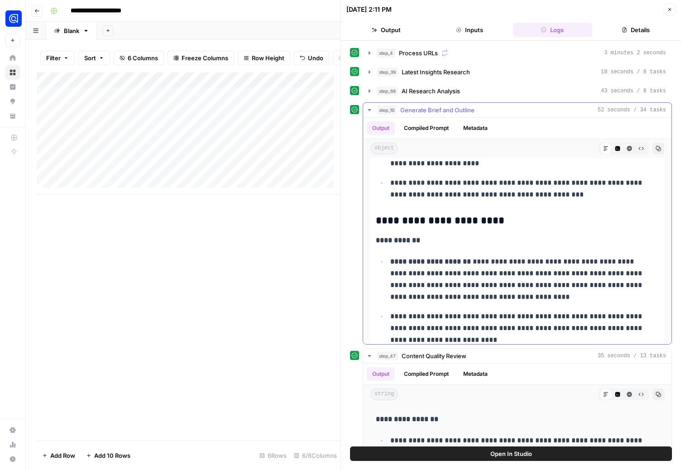
drag, startPoint x: 528, startPoint y: 299, endPoint x: 372, endPoint y: 239, distance: 167.4
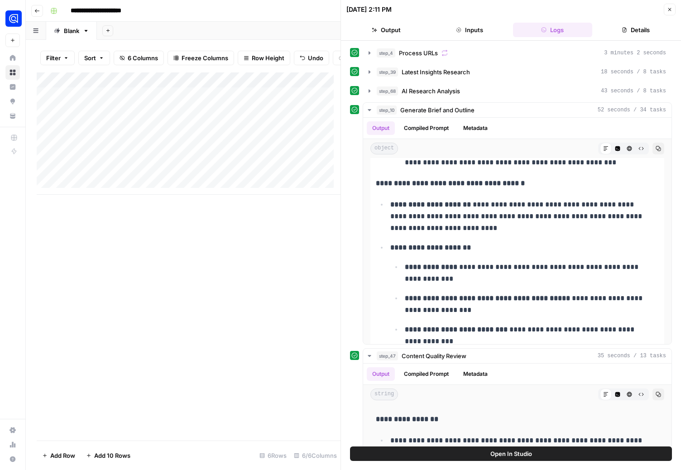
scroll to position [2972, 0]
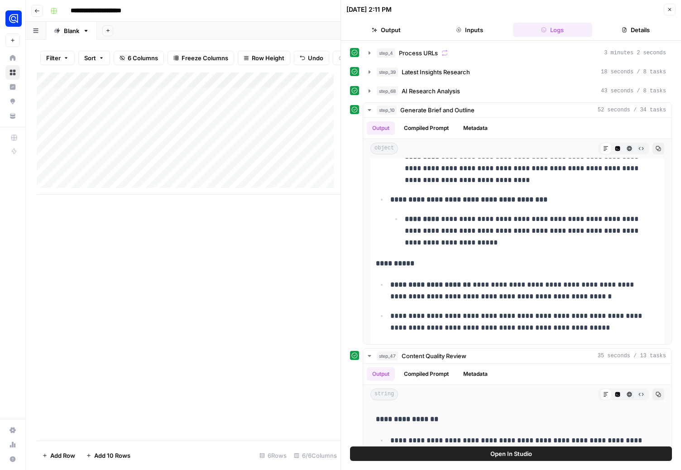
click at [672, 8] on icon "button" at bounding box center [669, 9] width 5 height 5
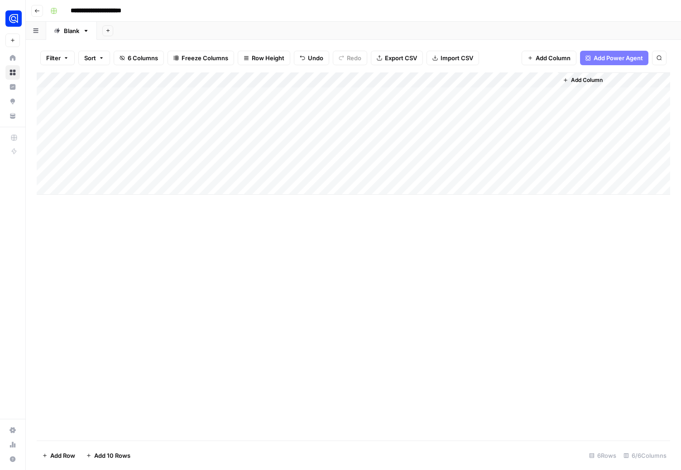
click at [456, 78] on div "Add Column" at bounding box center [354, 133] width 634 height 122
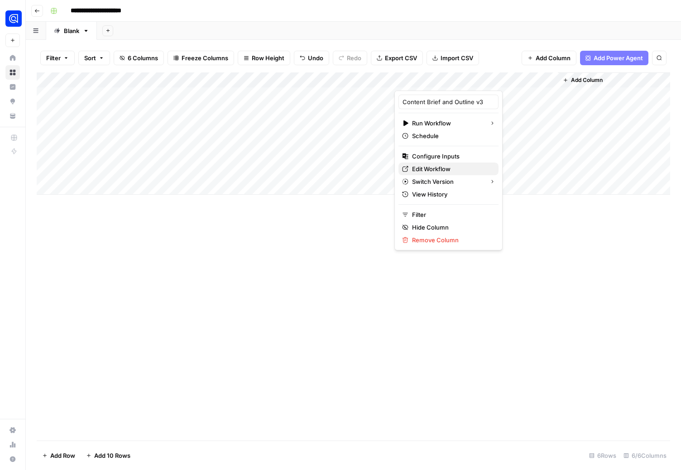
click at [425, 170] on span "Edit Workflow" at bounding box center [451, 168] width 79 height 9
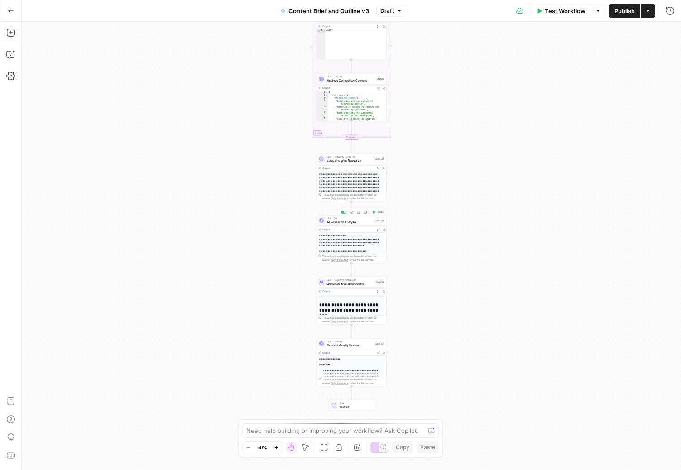
click at [332, 221] on span "AI Research Analysis" at bounding box center [350, 222] width 46 height 5
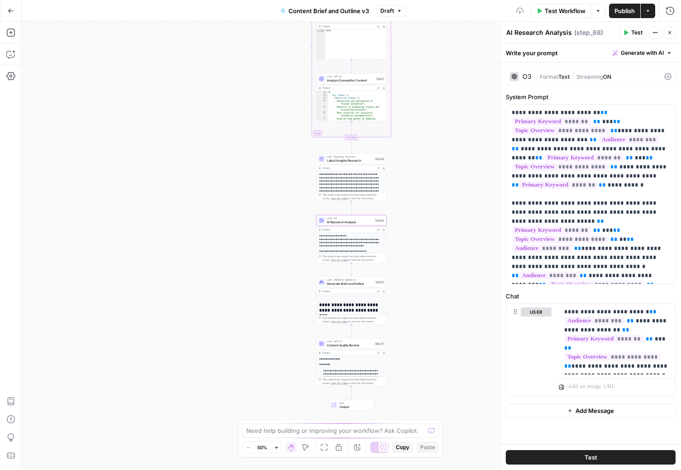
click at [527, 76] on div "O3" at bounding box center [527, 76] width 9 height 6
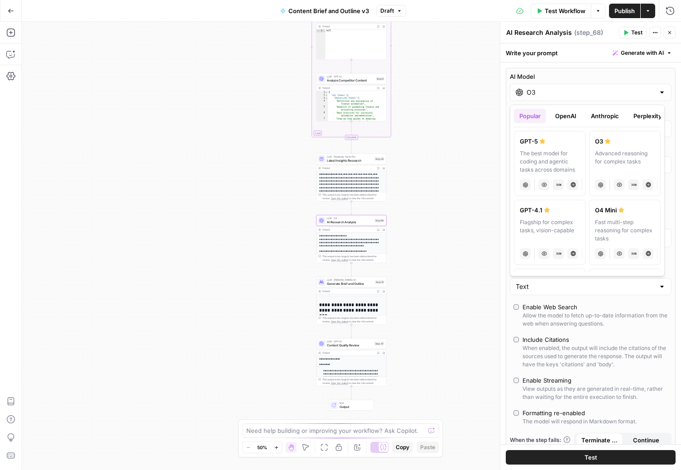
click at [530, 92] on input "O3" at bounding box center [591, 92] width 128 height 9
click at [567, 116] on button "OpenAI" at bounding box center [566, 116] width 32 height 14
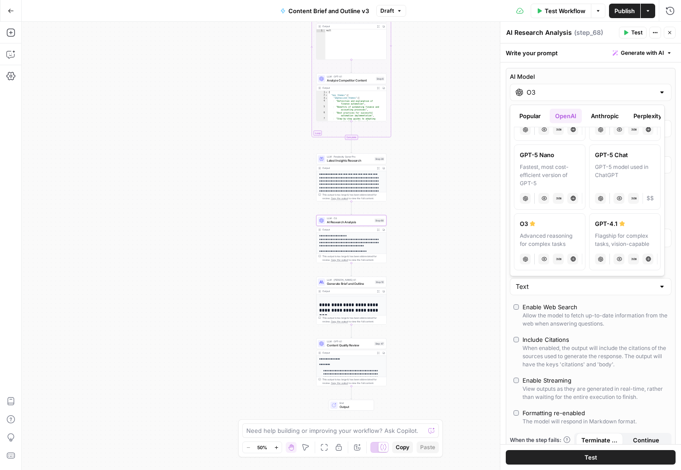
scroll to position [63, 0]
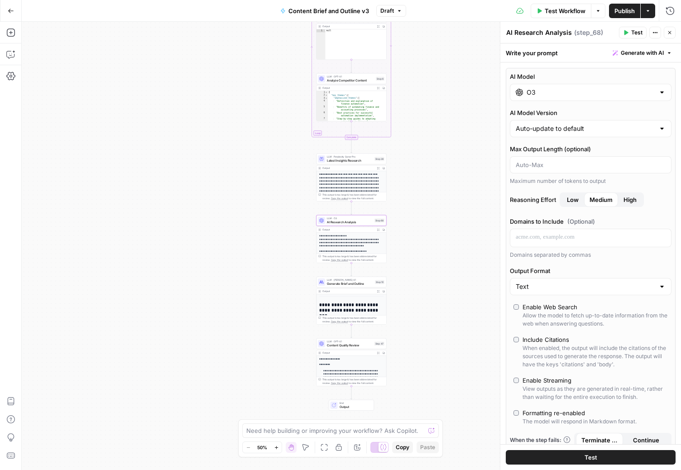
click at [565, 53] on div "Write your prompt Generate with AI" at bounding box center [591, 52] width 181 height 19
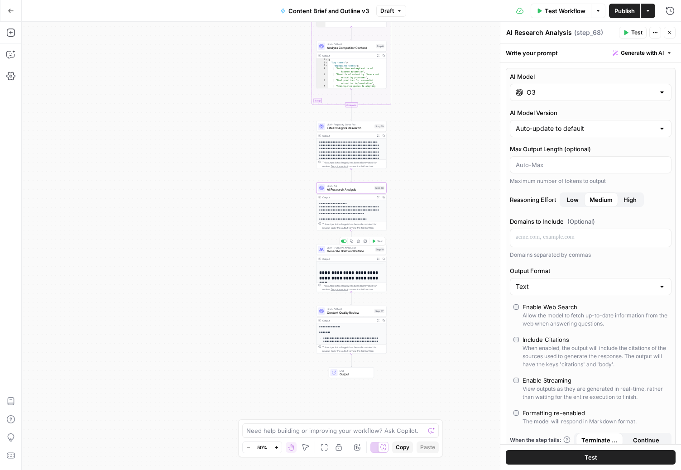
click at [346, 250] on span "Generate Brief and Outline" at bounding box center [350, 251] width 46 height 5
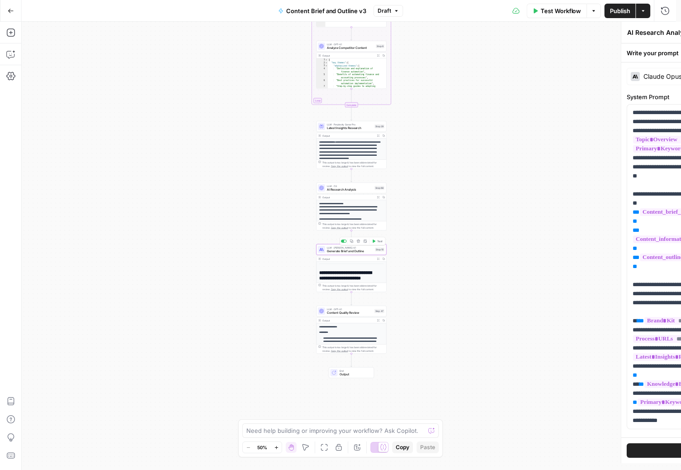
type textarea "Generate Brief and Outline"
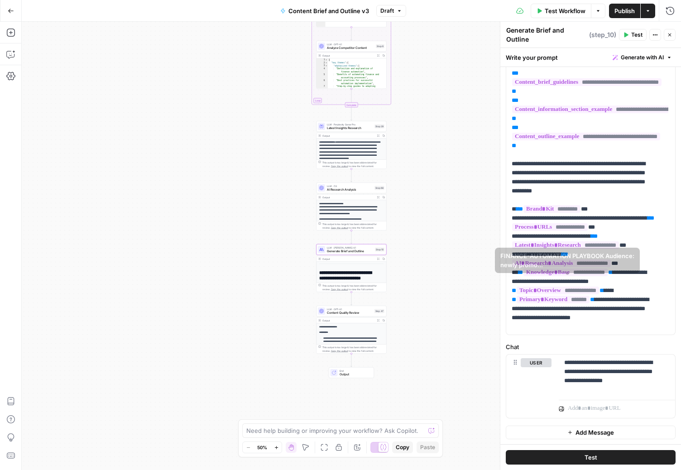
scroll to position [0, 0]
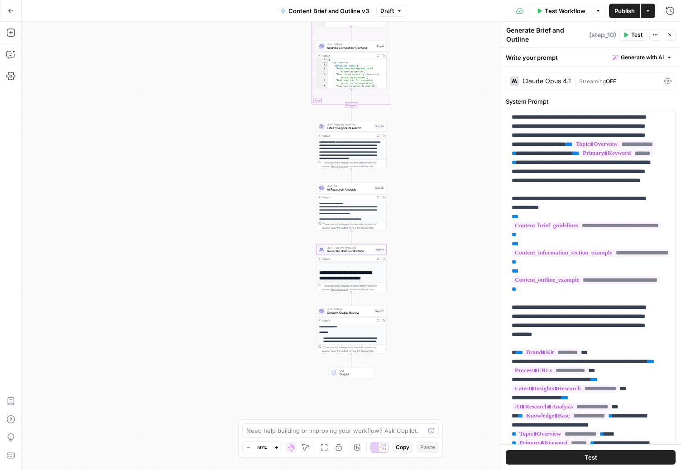
click at [551, 79] on div "Claude Opus 4.1" at bounding box center [547, 81] width 48 height 6
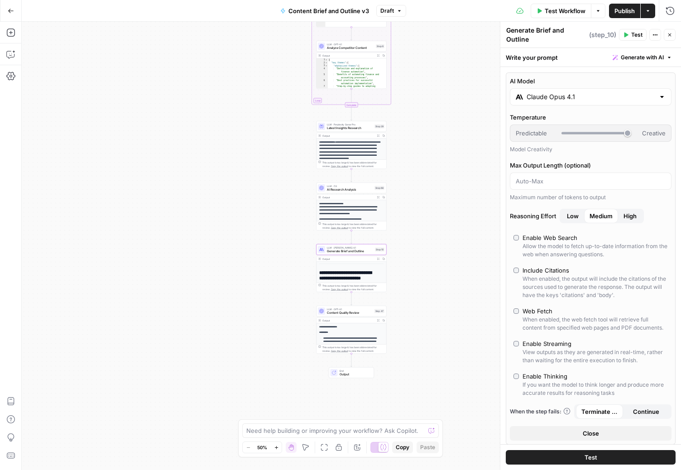
click at [547, 97] on input "Claude Opus 4.1" at bounding box center [591, 96] width 128 height 9
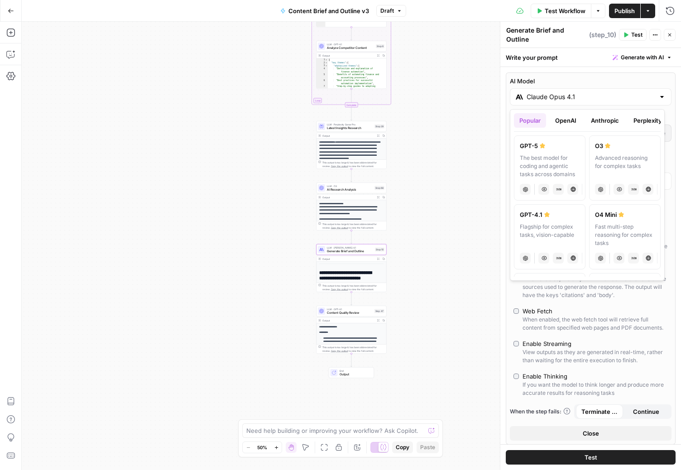
click at [604, 117] on button "Anthropic" at bounding box center [605, 120] width 39 height 14
click at [571, 121] on button "OpenAI" at bounding box center [566, 120] width 32 height 14
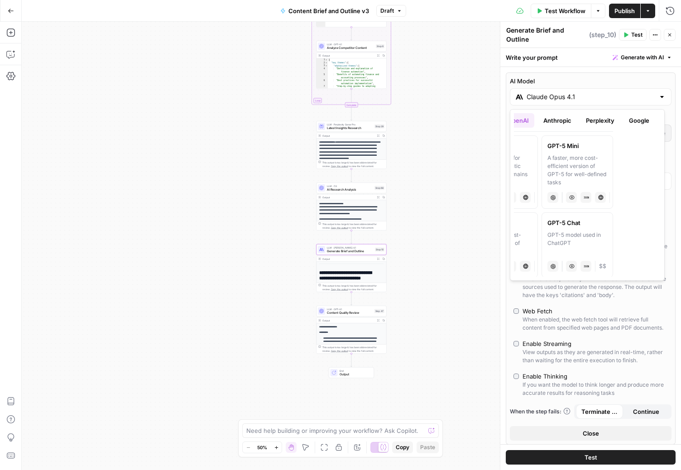
scroll to position [0, 72]
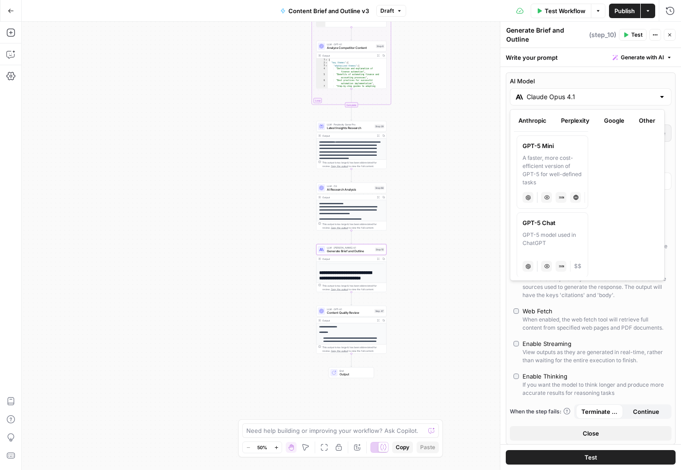
click at [614, 121] on button "Google" at bounding box center [614, 120] width 31 height 14
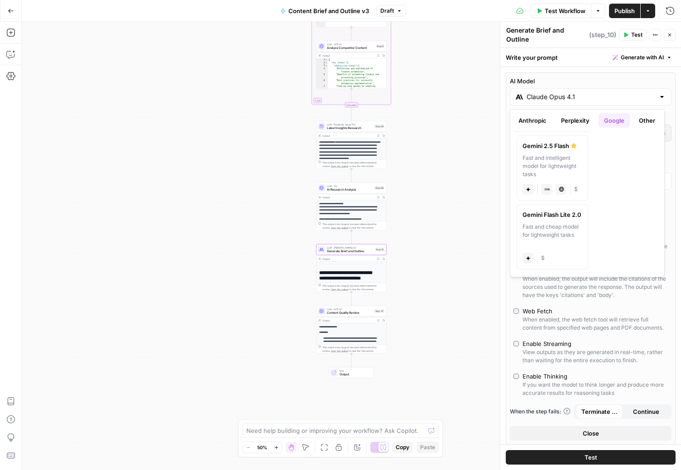
click at [545, 165] on div "Fast and intelligent model for lightweight tasks" at bounding box center [553, 166] width 60 height 24
type input "Gemini 2.5 Flash"
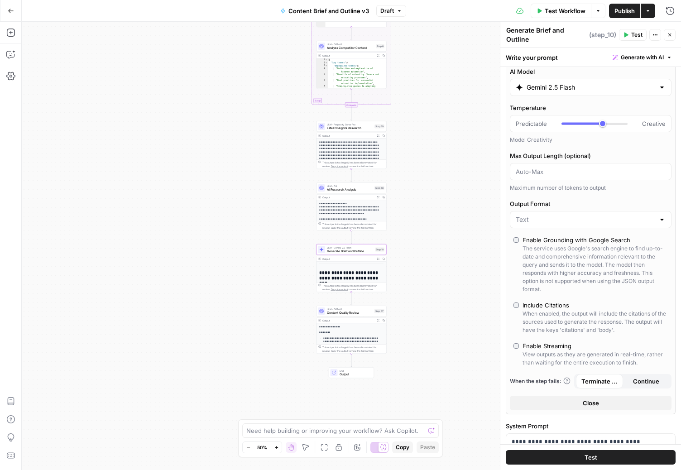
scroll to position [0, 0]
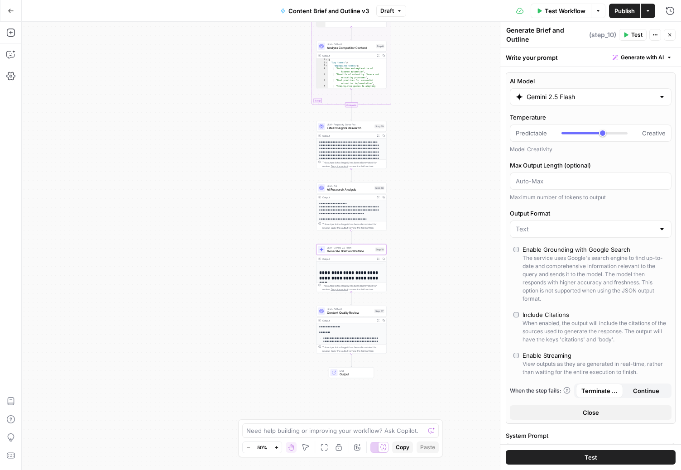
click at [633, 11] on span "Publish" at bounding box center [625, 10] width 20 height 9
type input "***"
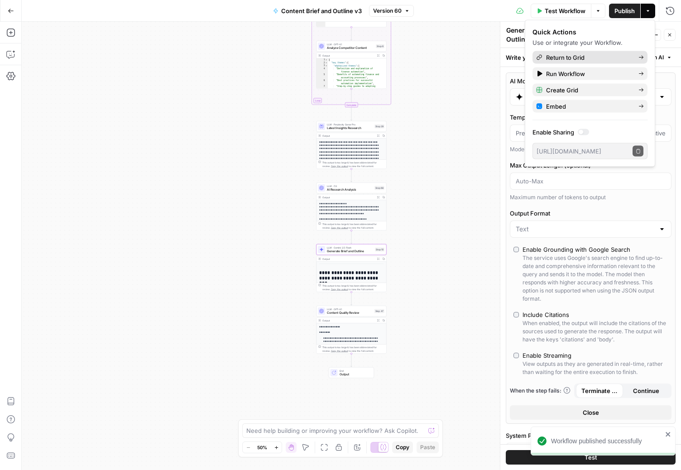
click at [578, 56] on span "Return to Grid" at bounding box center [588, 57] width 85 height 9
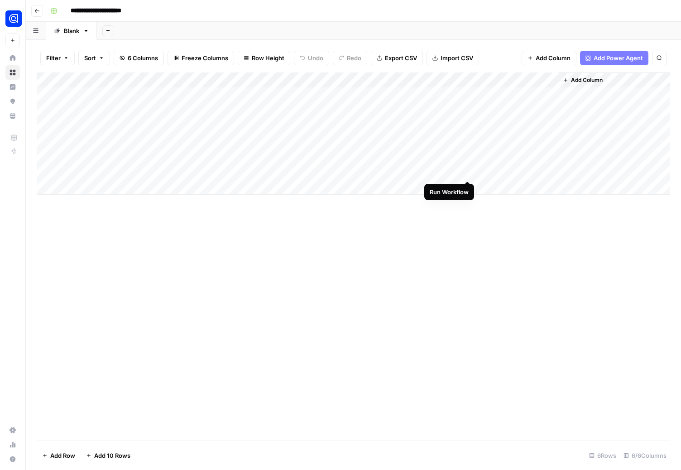
click at [468, 172] on div "Add Column" at bounding box center [354, 133] width 634 height 122
click at [455, 171] on div "Add Column" at bounding box center [354, 133] width 634 height 122
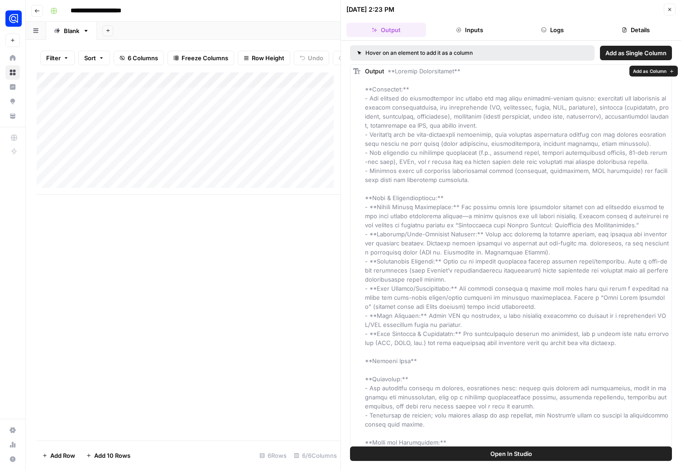
drag, startPoint x: 463, startPoint y: 261, endPoint x: 448, endPoint y: 287, distance: 29.8
drag, startPoint x: 535, startPoint y: 319, endPoint x: 475, endPoint y: 342, distance: 64.1
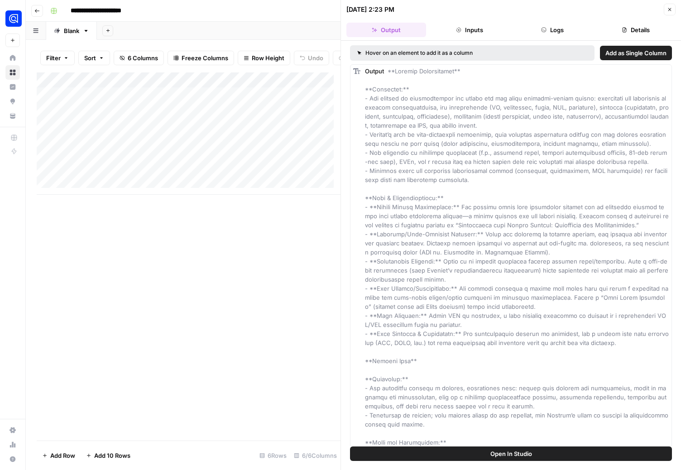
click at [555, 31] on button "Logs" at bounding box center [553, 30] width 80 height 14
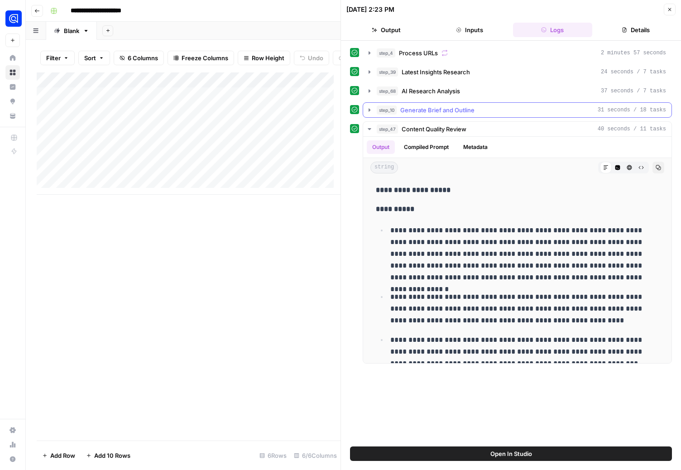
click at [370, 111] on icon "button" at bounding box center [370, 109] width 2 height 3
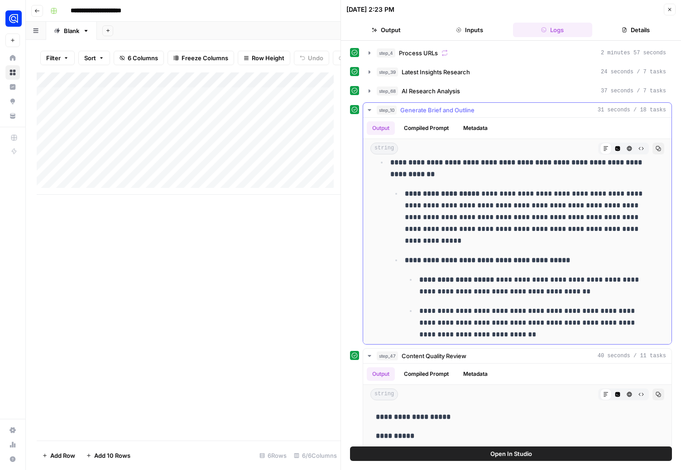
scroll to position [2462, 0]
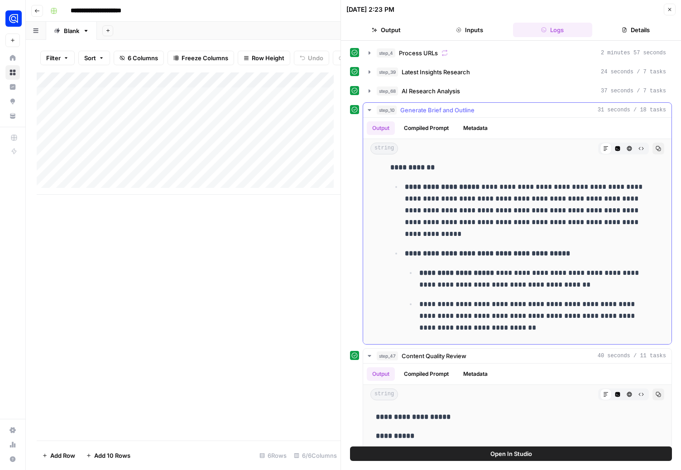
drag, startPoint x: 485, startPoint y: 222, endPoint x: 409, endPoint y: 221, distance: 76.6
click at [409, 221] on p "**********" at bounding box center [525, 210] width 241 height 59
copy p "**********"
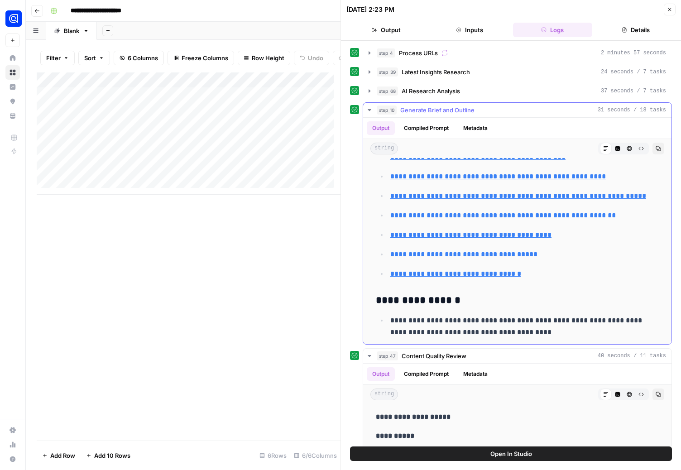
scroll to position [4905, 0]
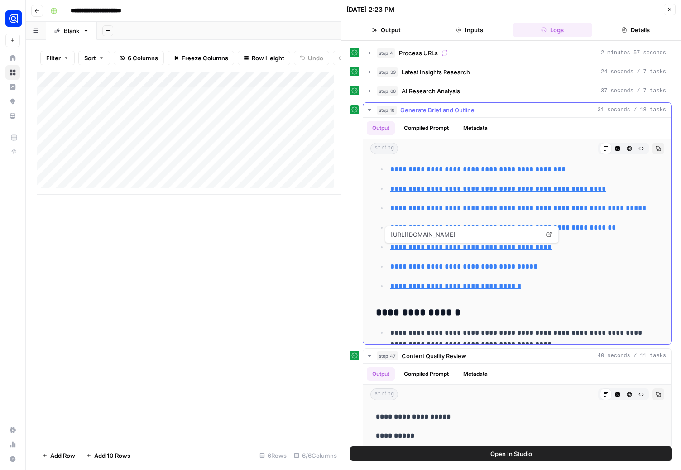
click at [498, 247] on link "**********" at bounding box center [471, 247] width 161 height 7
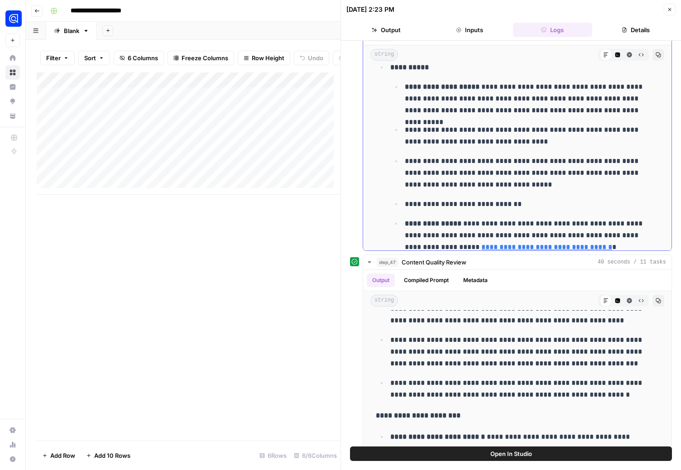
scroll to position [4590, 0]
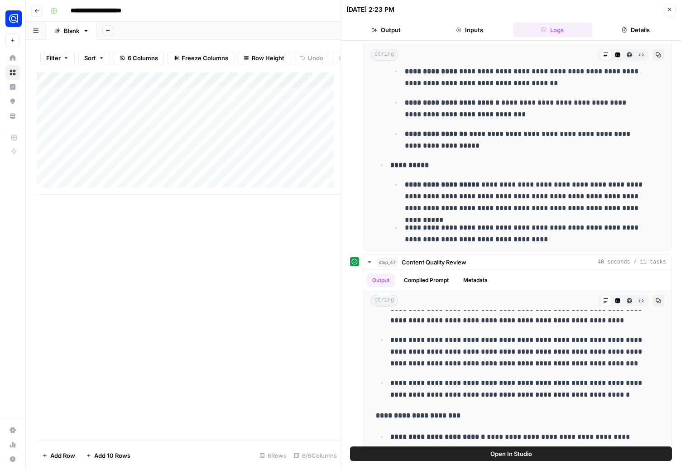
click at [468, 453] on button "Open In Studio" at bounding box center [511, 454] width 322 height 14
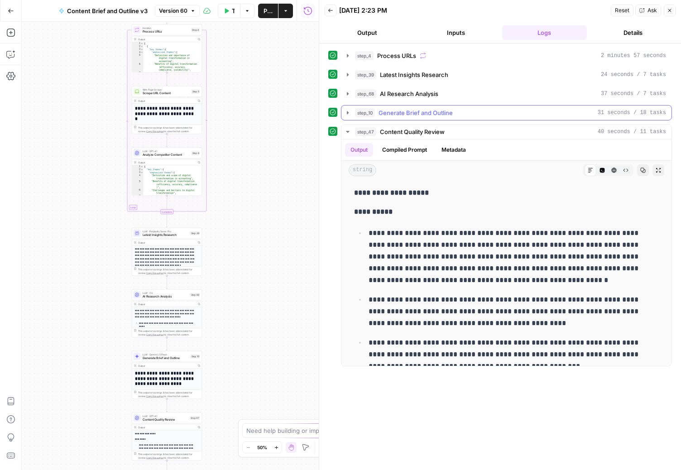
click at [348, 113] on icon "button" at bounding box center [348, 112] width 2 height 3
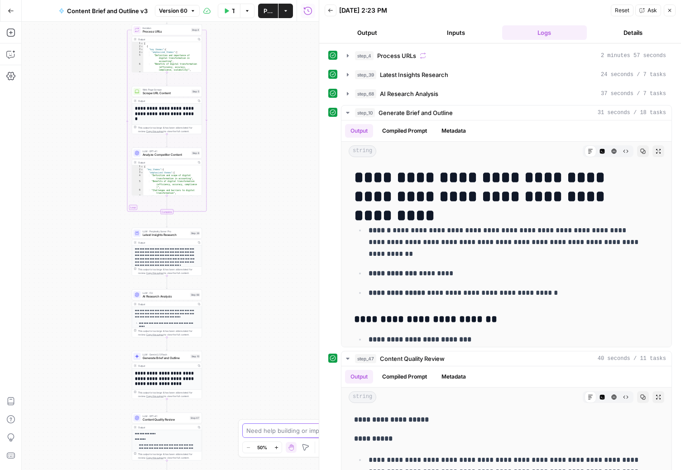
click at [265, 431] on textarea at bounding box center [335, 430] width 179 height 9
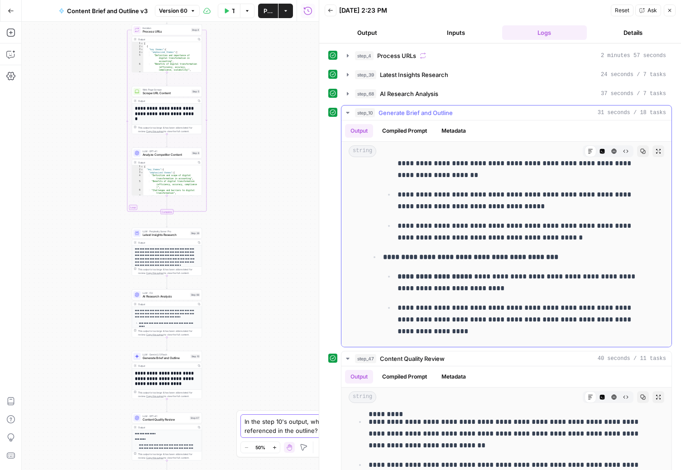
scroll to position [2702, 0]
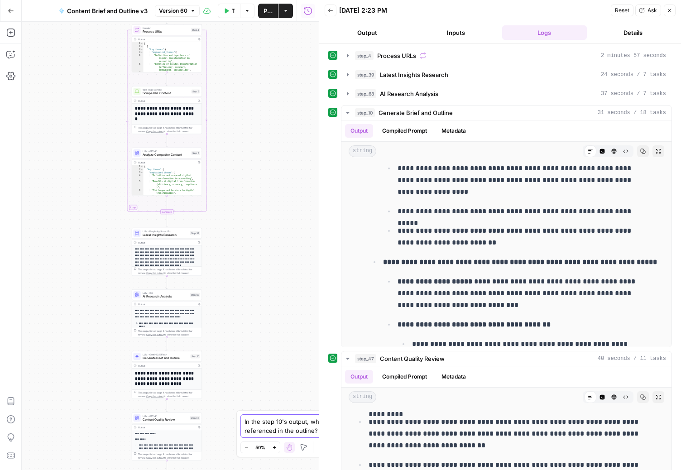
click at [294, 435] on textarea "In the step 10's output, what are these content ID's referenced in the outline?…" at bounding box center [332, 426] width 174 height 18
click at [323, 430] on textarea "In the step 10's output, what are these content ID's referenced in the outline?…" at bounding box center [332, 426] width 174 height 18
type textarea "In the step 10's output, what are these content ID's referenced in the outline?…"
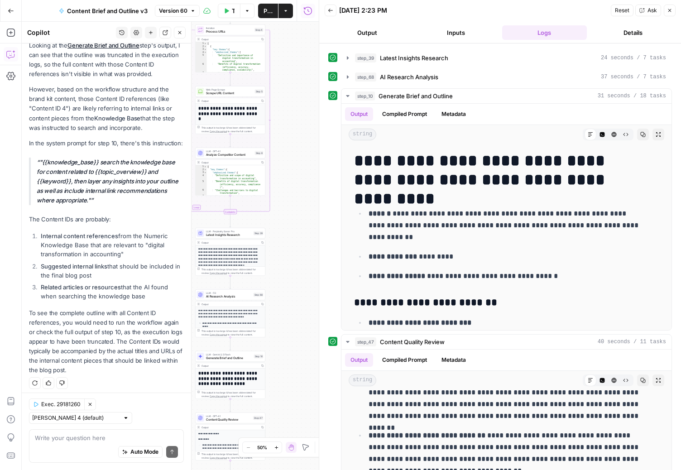
scroll to position [0, 0]
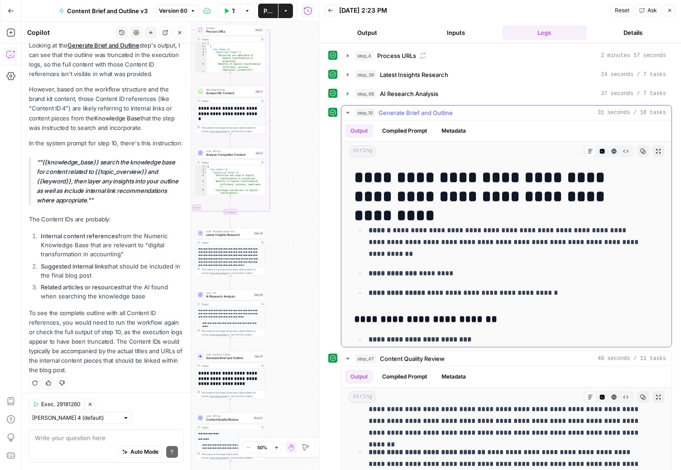
click at [348, 113] on icon "button" at bounding box center [347, 113] width 3 height 2
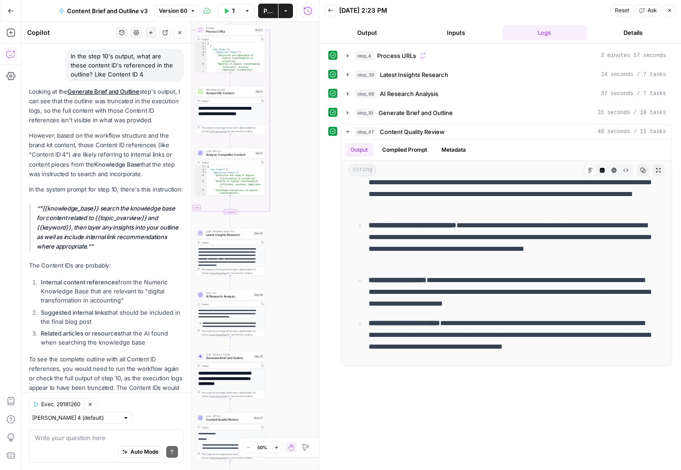
scroll to position [67, 0]
click at [344, 55] on icon "button" at bounding box center [347, 55] width 7 height 7
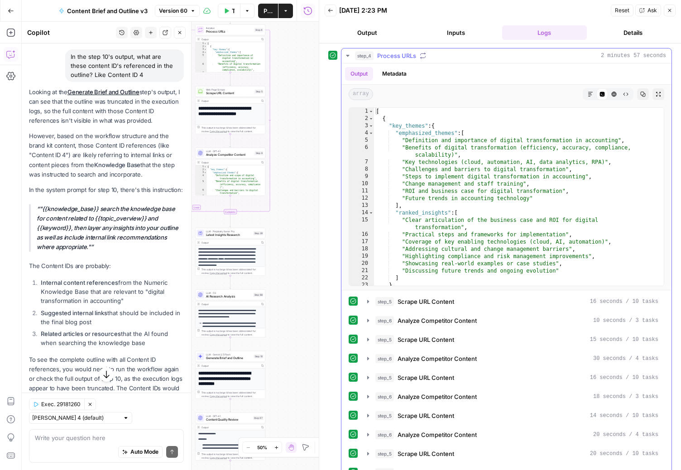
click at [347, 55] on icon "button" at bounding box center [347, 56] width 3 height 2
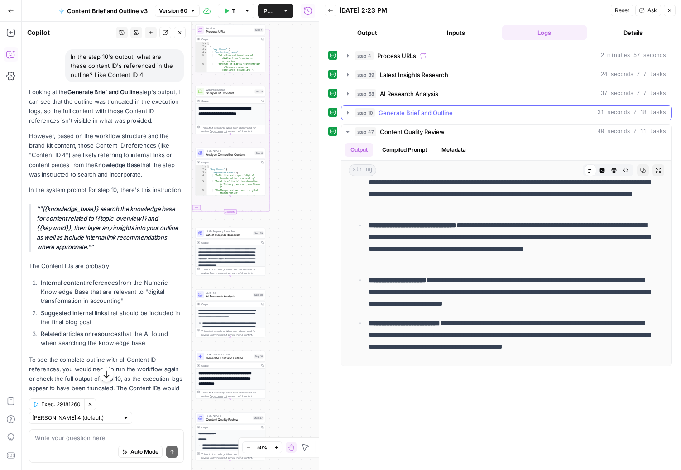
click at [347, 113] on icon "button" at bounding box center [348, 112] width 2 height 3
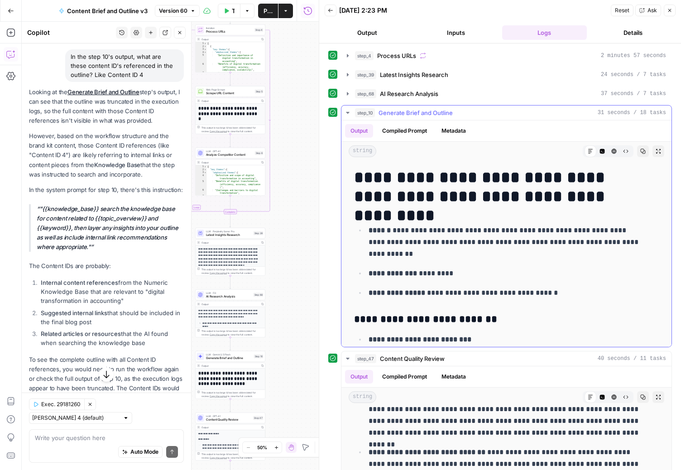
click at [347, 113] on icon "button" at bounding box center [347, 113] width 3 height 2
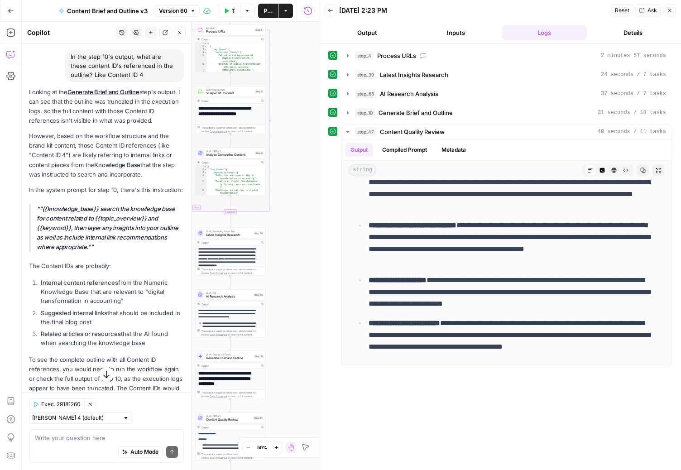
click at [224, 252] on strong "**********" at bounding box center [227, 254] width 58 height 12
click at [230, 231] on span "LLM · Perplexity Sonar Pro" at bounding box center [229, 232] width 46 height 4
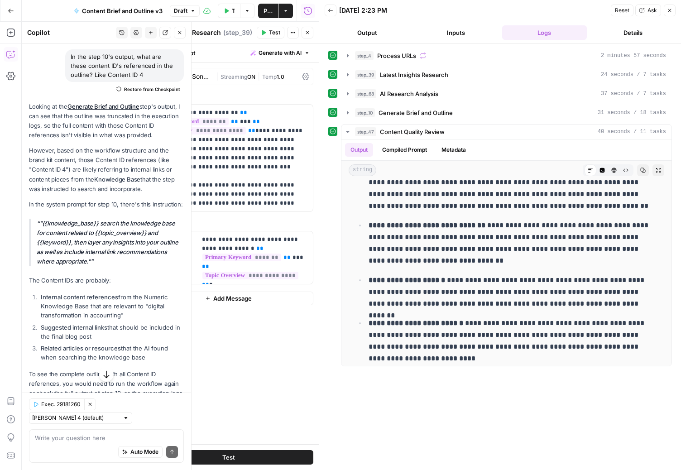
click at [306, 33] on icon "button" at bounding box center [307, 32] width 5 height 5
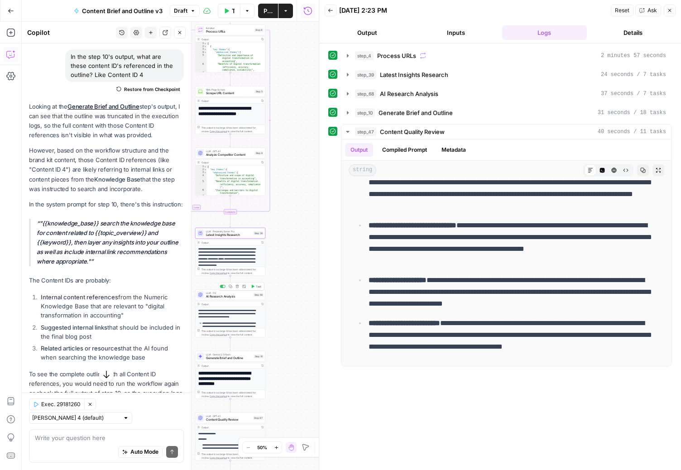
click at [224, 297] on span "AI Research Analysis" at bounding box center [229, 297] width 46 height 5
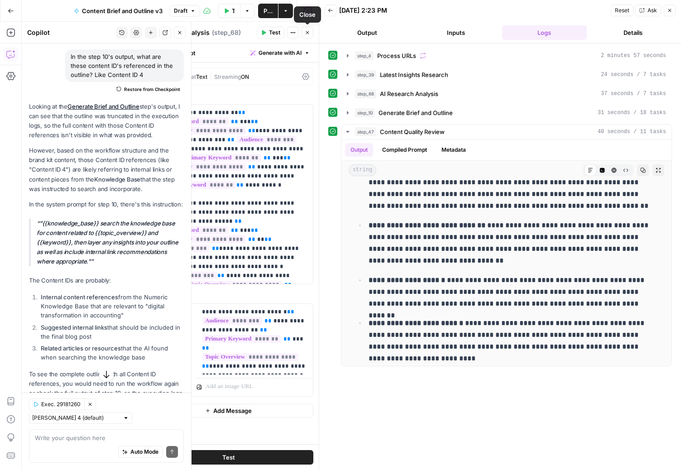
click at [306, 33] on icon "button" at bounding box center [307, 32] width 5 height 5
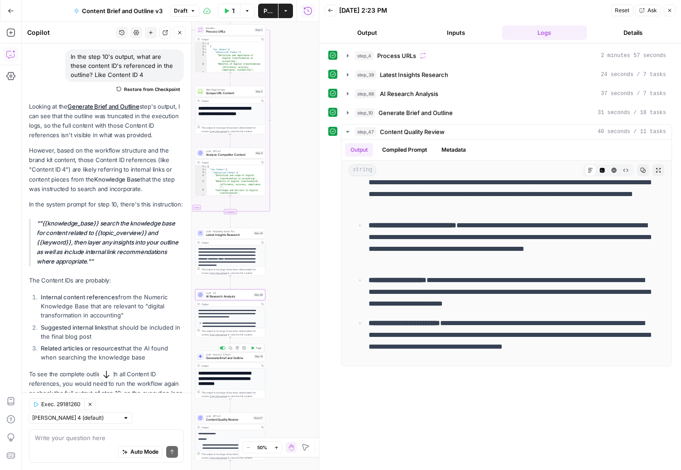
click at [211, 358] on span "Generate Brief and Outline" at bounding box center [229, 358] width 46 height 5
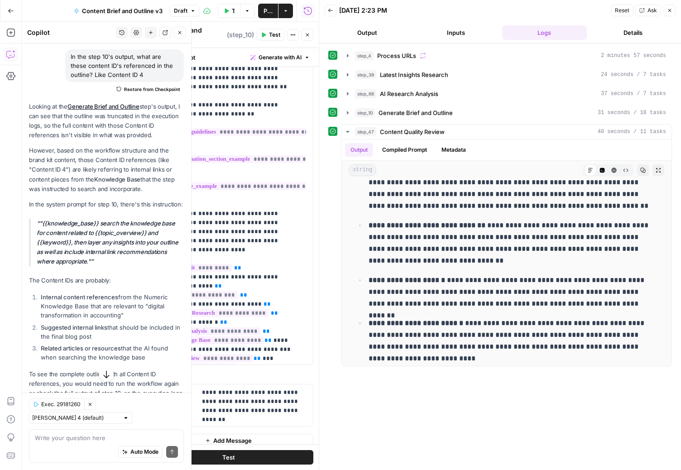
scroll to position [122, 0]
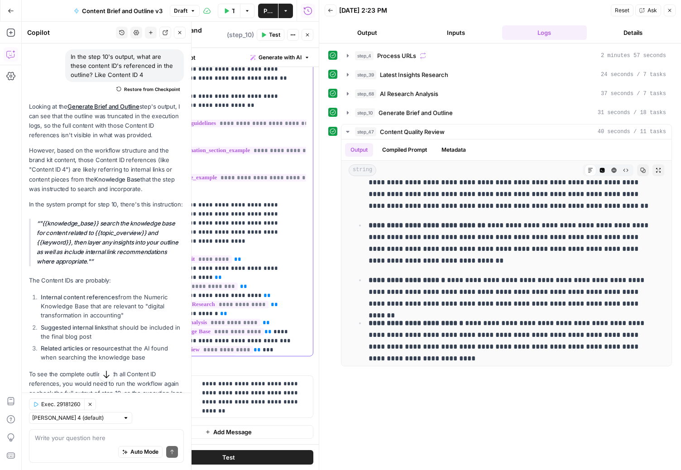
drag, startPoint x: 271, startPoint y: 342, endPoint x: 149, endPoint y: 297, distance: 129.3
click at [150, 297] on p "**********" at bounding box center [222, 160] width 145 height 372
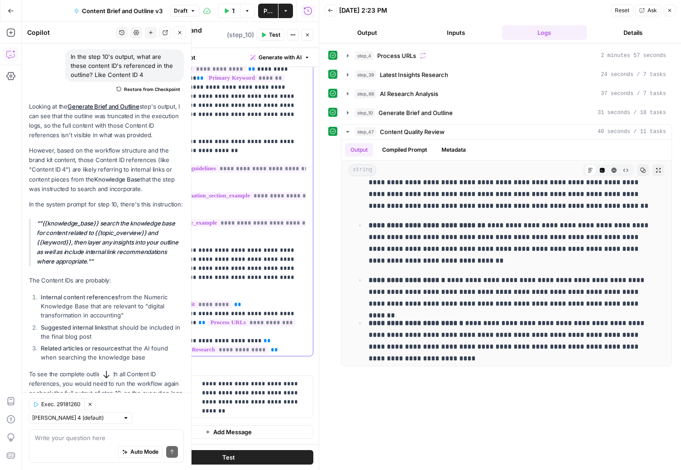
scroll to position [84, 0]
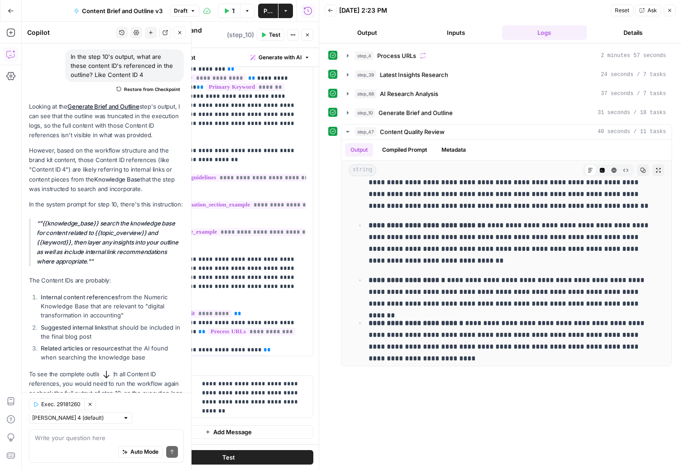
click at [268, 13] on span "Publish" at bounding box center [268, 10] width 9 height 9
click at [289, 11] on button "Actions" at bounding box center [286, 11] width 14 height 14
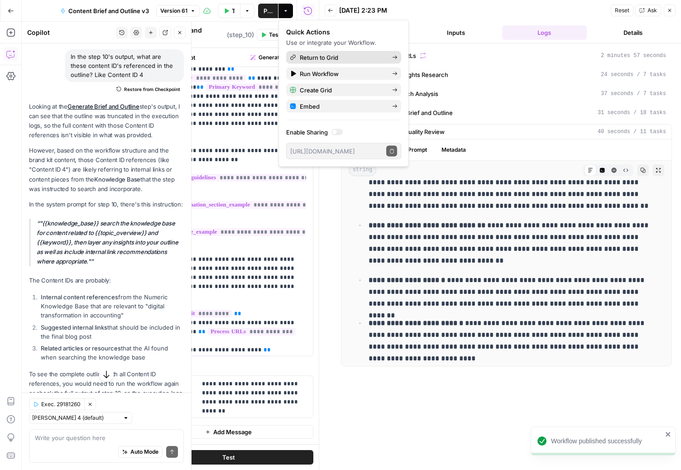
click at [317, 57] on span "Return to Grid" at bounding box center [342, 57] width 85 height 9
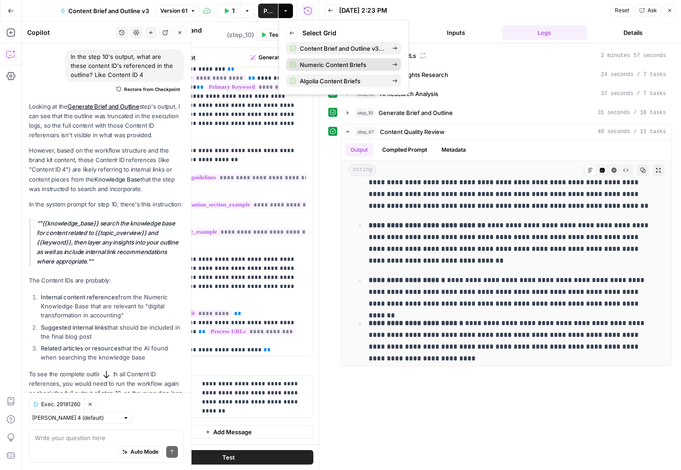
click at [318, 63] on span "Numeric Content Briefs" at bounding box center [342, 64] width 85 height 9
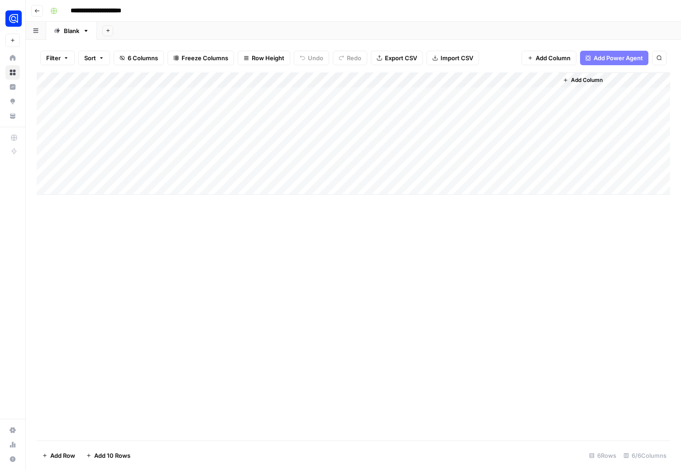
click at [456, 79] on div "Add Column" at bounding box center [354, 133] width 634 height 122
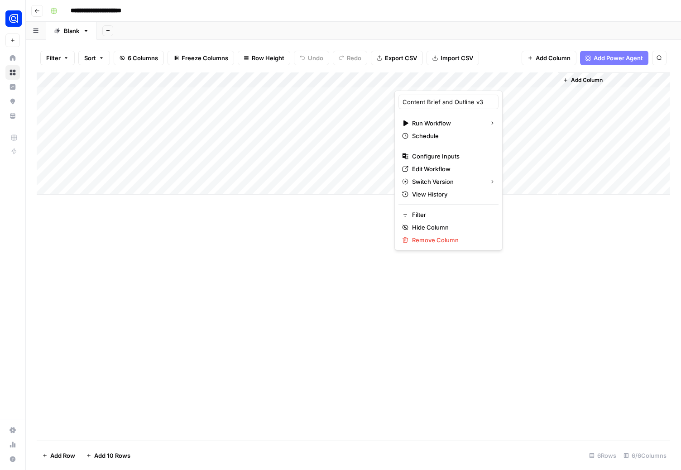
click at [321, 229] on div "Add Column" at bounding box center [354, 256] width 634 height 368
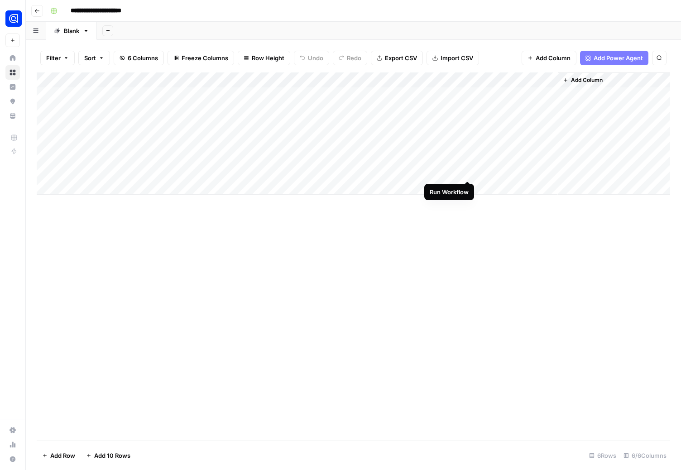
click at [467, 171] on div "Add Column" at bounding box center [354, 133] width 634 height 122
click at [457, 173] on div "Add Column" at bounding box center [354, 133] width 634 height 122
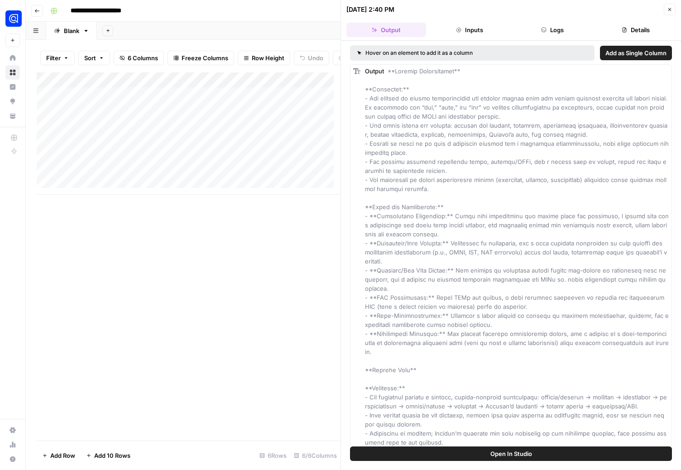
click at [478, 29] on button "Inputs" at bounding box center [470, 30] width 80 height 14
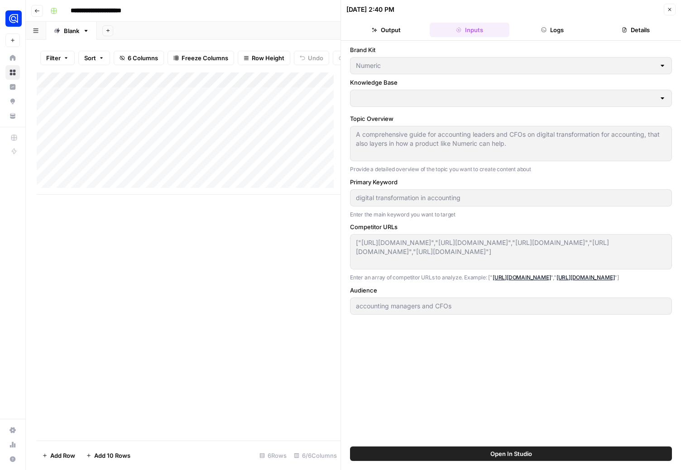
type input "Numeric"
click at [539, 29] on button "Logs" at bounding box center [553, 30] width 80 height 14
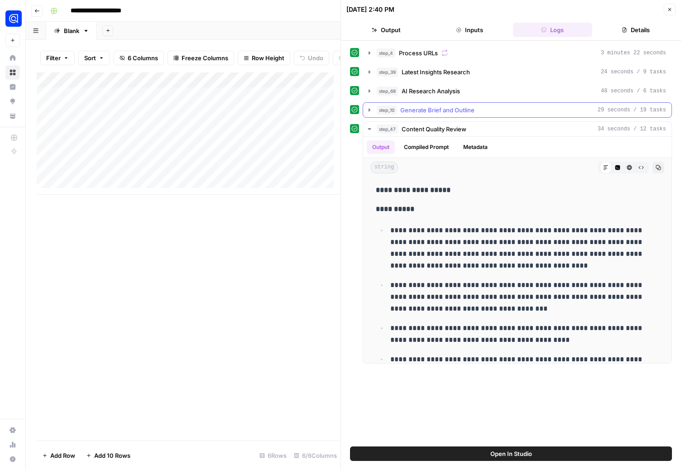
click at [369, 110] on icon "button" at bounding box center [370, 109] width 2 height 3
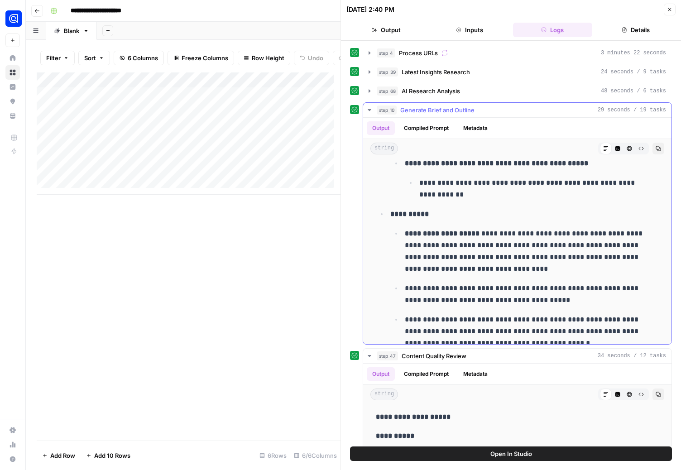
scroll to position [5710, 0]
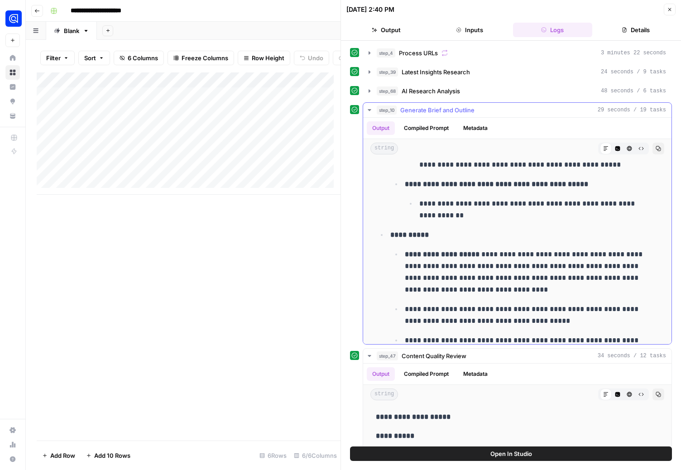
click at [370, 110] on icon "button" at bounding box center [369, 110] width 3 height 2
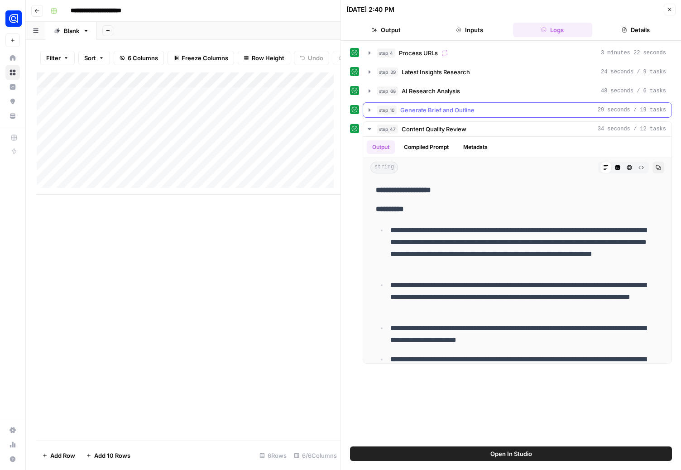
click at [485, 110] on div "step_10 Generate Brief and Outline 29 seconds / 19 tasks" at bounding box center [522, 110] width 290 height 9
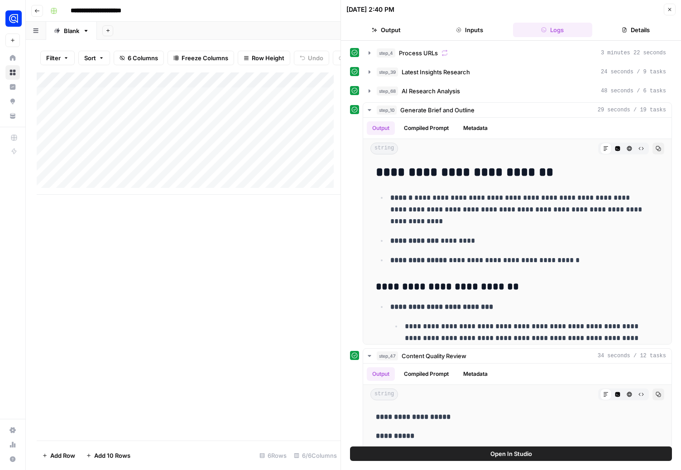
click at [668, 8] on icon "button" at bounding box center [669, 9] width 5 height 5
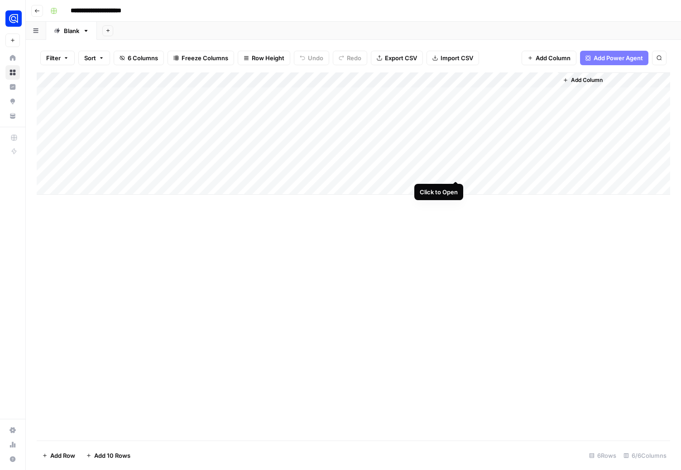
click at [456, 173] on div "Add Column" at bounding box center [354, 133] width 634 height 122
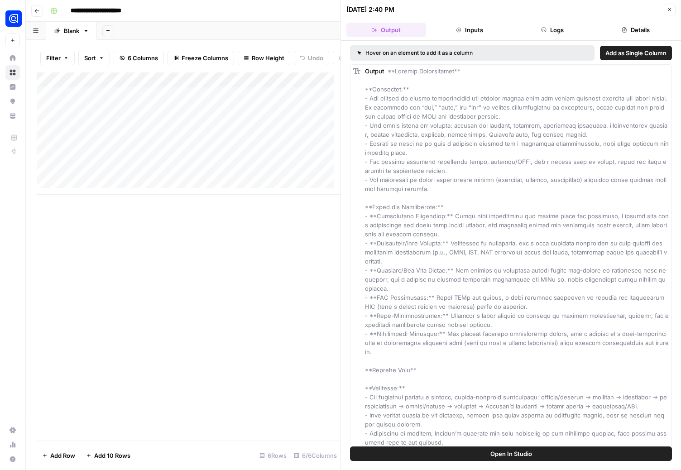
click at [476, 29] on button "Inputs" at bounding box center [470, 30] width 80 height 14
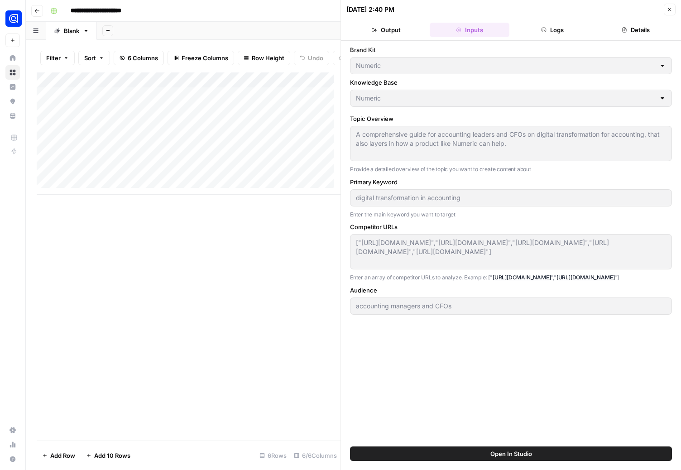
click at [539, 29] on button "Logs" at bounding box center [553, 30] width 80 height 14
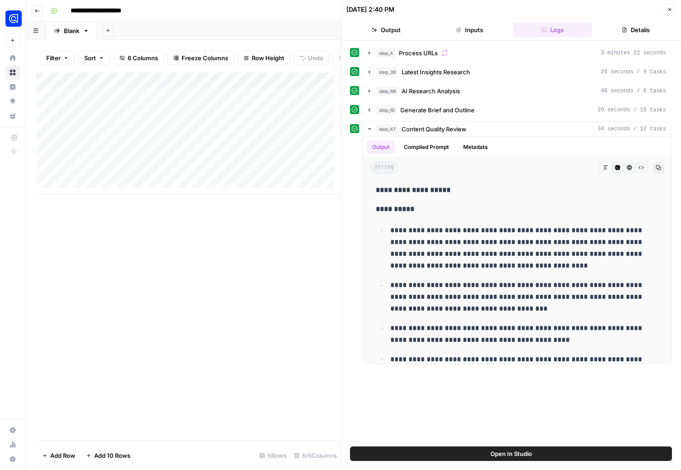
click at [673, 10] on button "Close" at bounding box center [670, 10] width 12 height 12
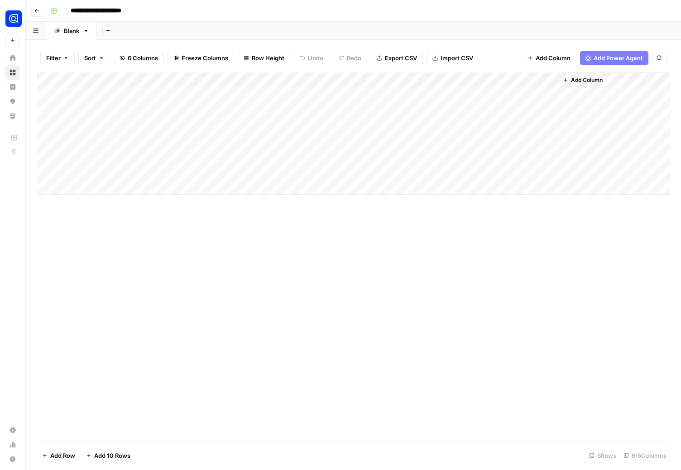
click at [456, 78] on div "Add Column" at bounding box center [354, 133] width 634 height 122
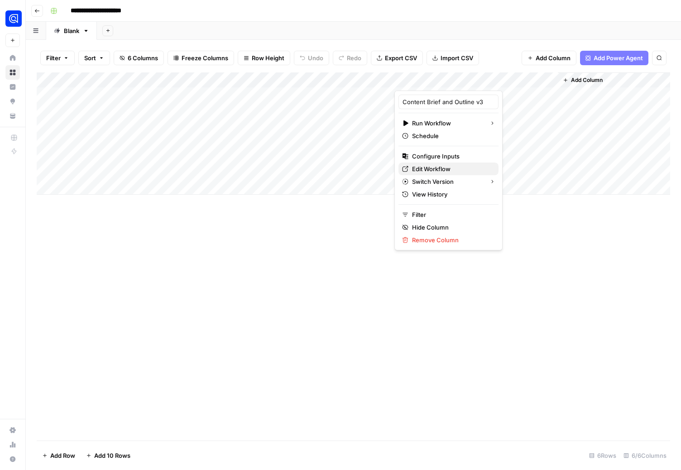
click at [434, 171] on span "Edit Workflow" at bounding box center [451, 168] width 79 height 9
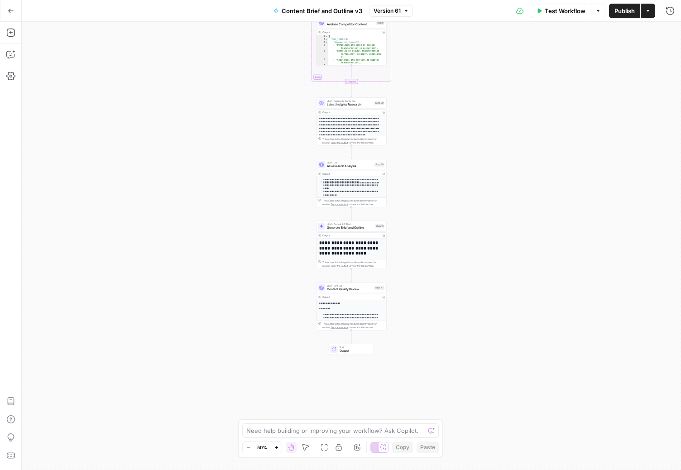
scroll to position [109, 0]
click at [352, 227] on span "Generate Brief and Outline" at bounding box center [350, 228] width 46 height 5
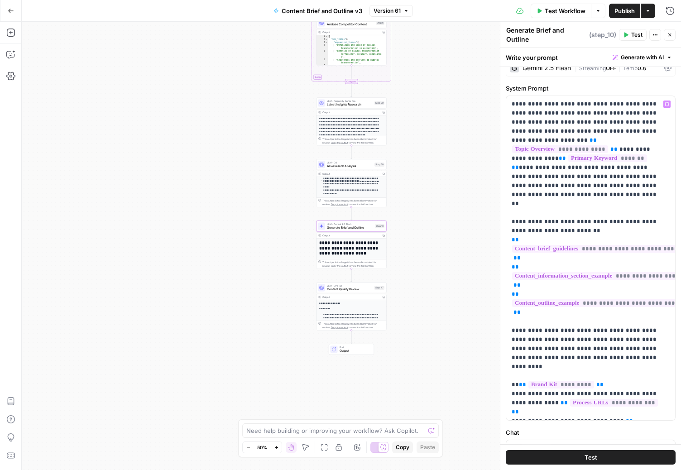
scroll to position [0, 0]
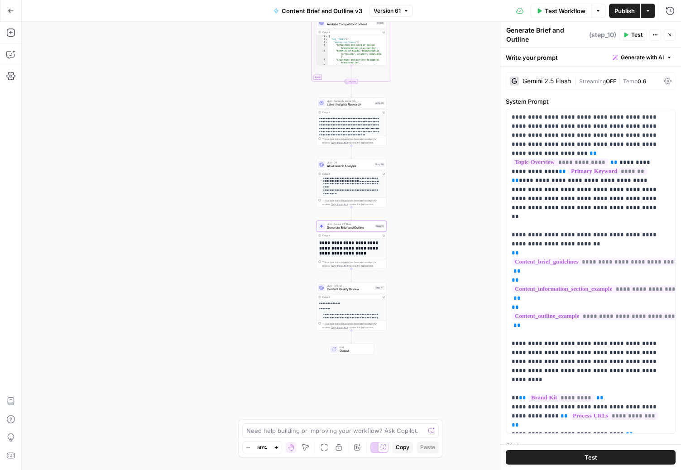
click at [541, 77] on div "Gemini 2.5 Flash" at bounding box center [540, 81] width 61 height 9
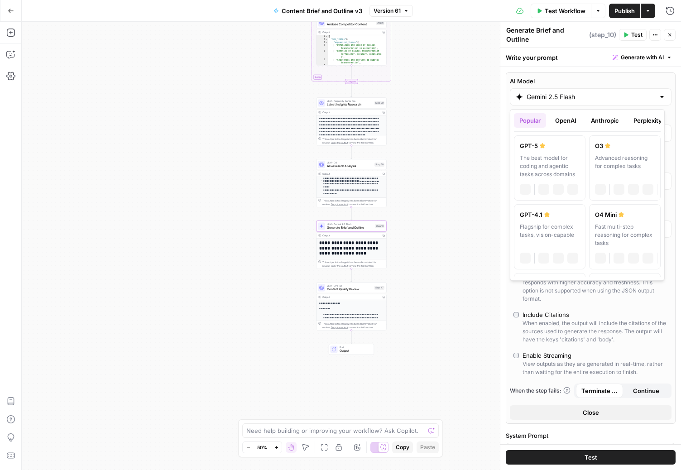
click at [550, 94] on input "Gemini 2.5 Flash" at bounding box center [591, 96] width 128 height 9
click at [602, 121] on button "Anthropic" at bounding box center [605, 120] width 39 height 14
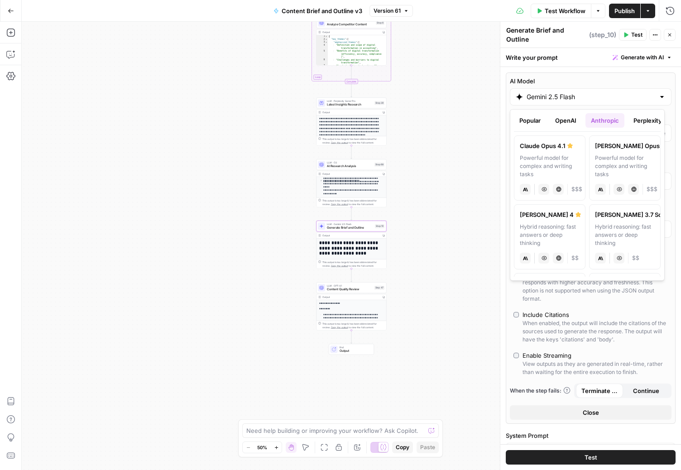
click at [527, 116] on button "Popular" at bounding box center [530, 120] width 32 height 14
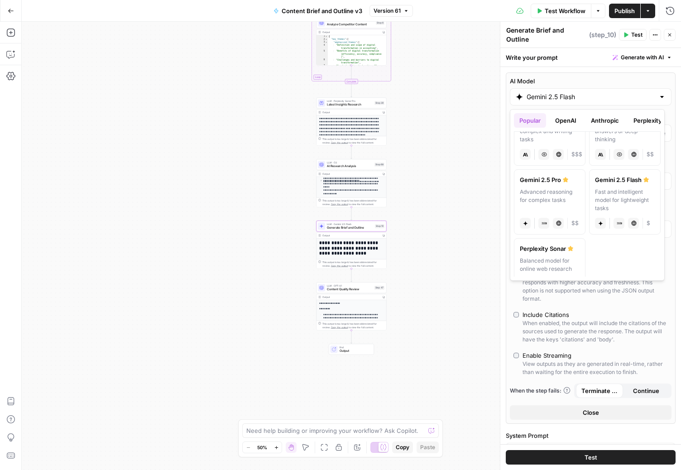
scroll to position [195, 0]
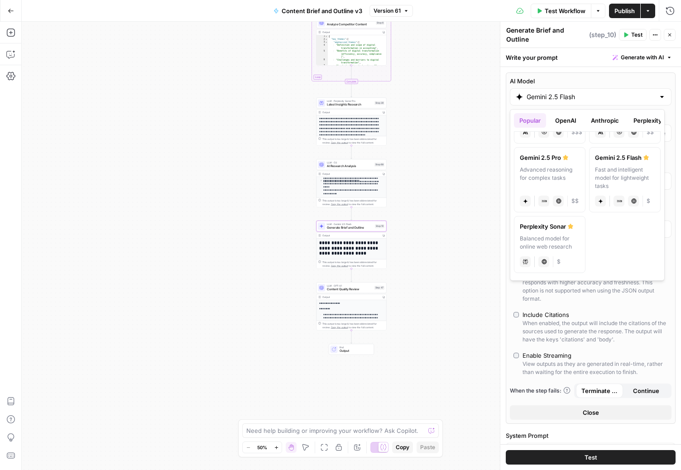
click at [570, 121] on button "OpenAI" at bounding box center [566, 120] width 32 height 14
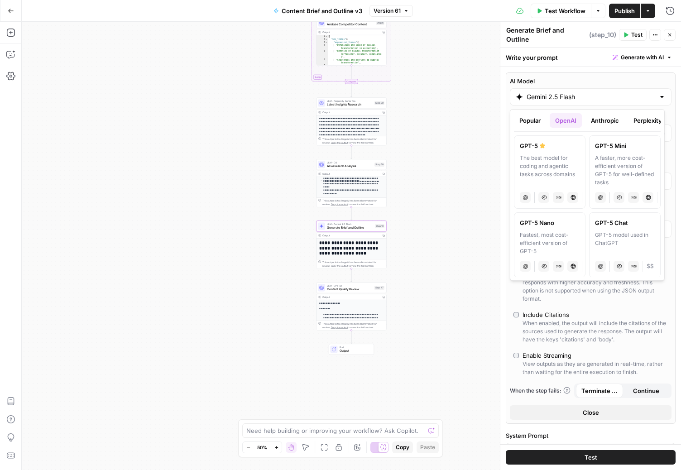
scroll to position [0, 0]
click at [533, 118] on button "Popular" at bounding box center [530, 120] width 32 height 14
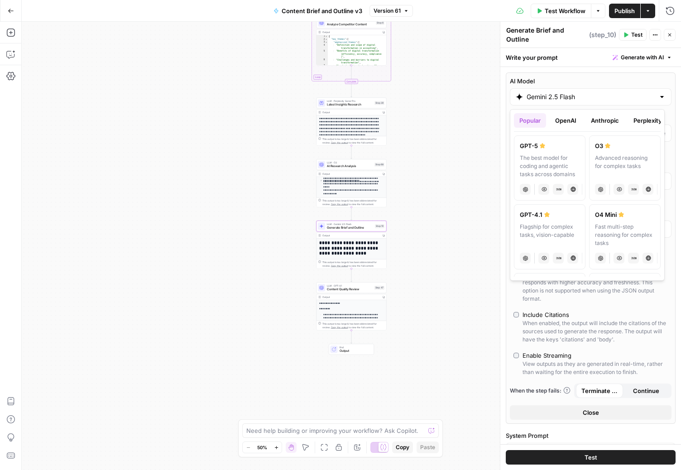
click at [536, 230] on div "Flagship for complex tasks, vision-capable" at bounding box center [550, 235] width 60 height 24
type input "GPT-4.1"
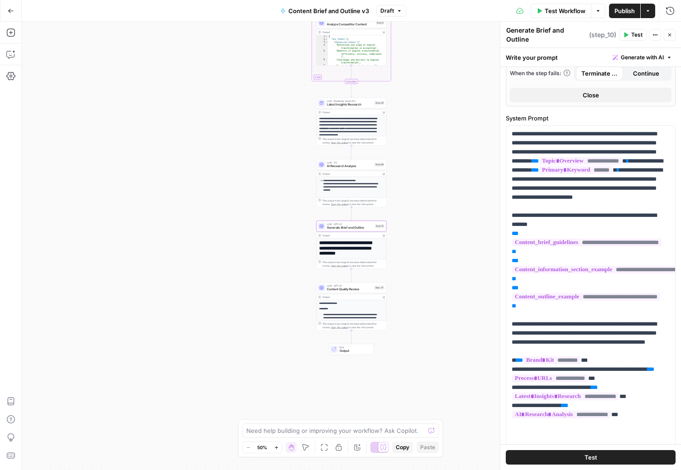
scroll to position [492, 0]
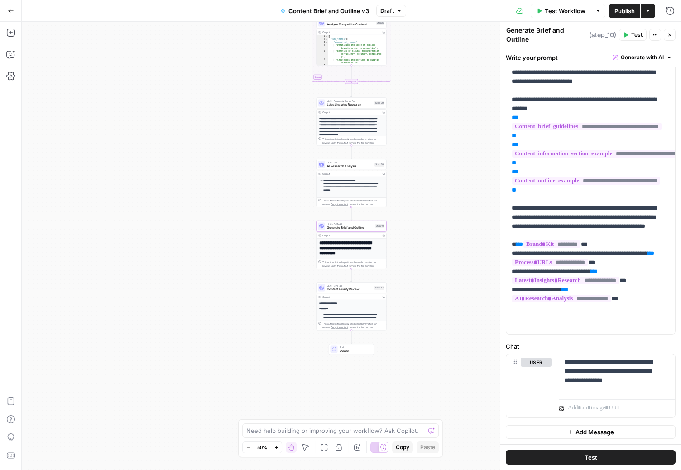
click at [622, 14] on span "Publish" at bounding box center [625, 10] width 20 height 9
type input "***"
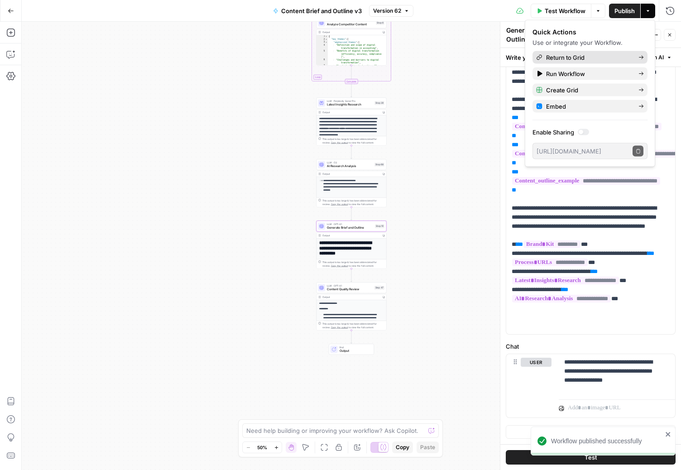
click at [561, 56] on span "Return to Grid" at bounding box center [588, 57] width 85 height 9
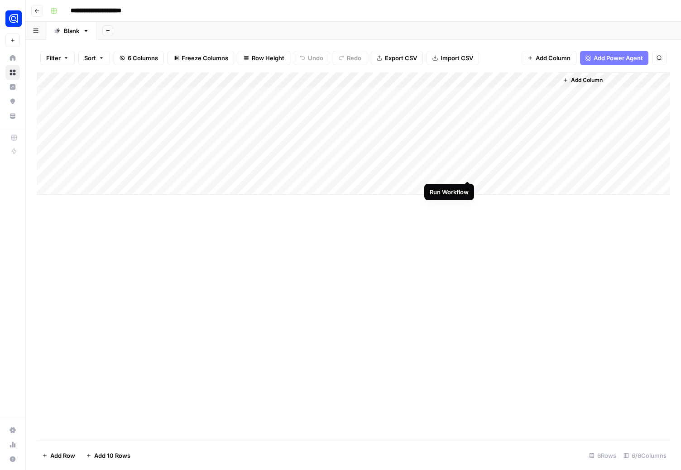
click at [468, 173] on div "Add Column" at bounding box center [354, 133] width 634 height 122
